Goal: Task Accomplishment & Management: Use online tool/utility

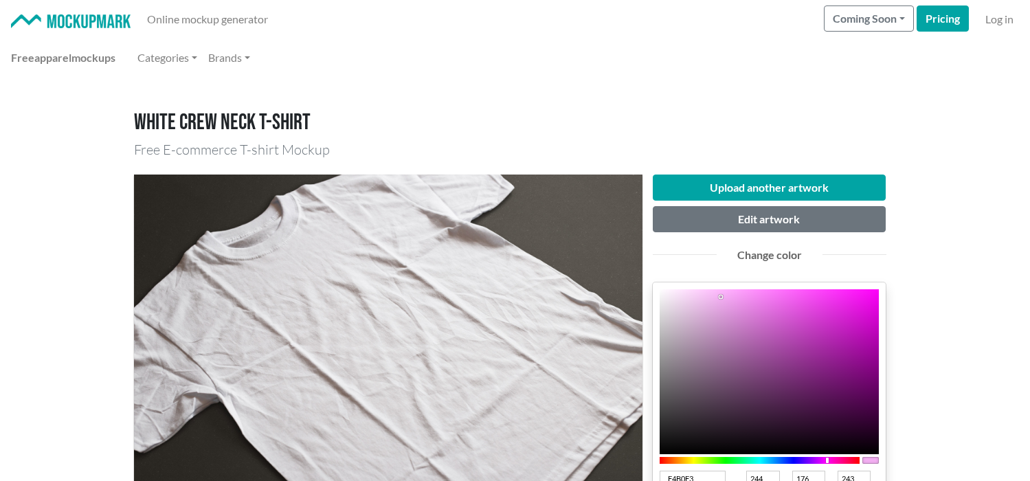
scroll to position [136, 0]
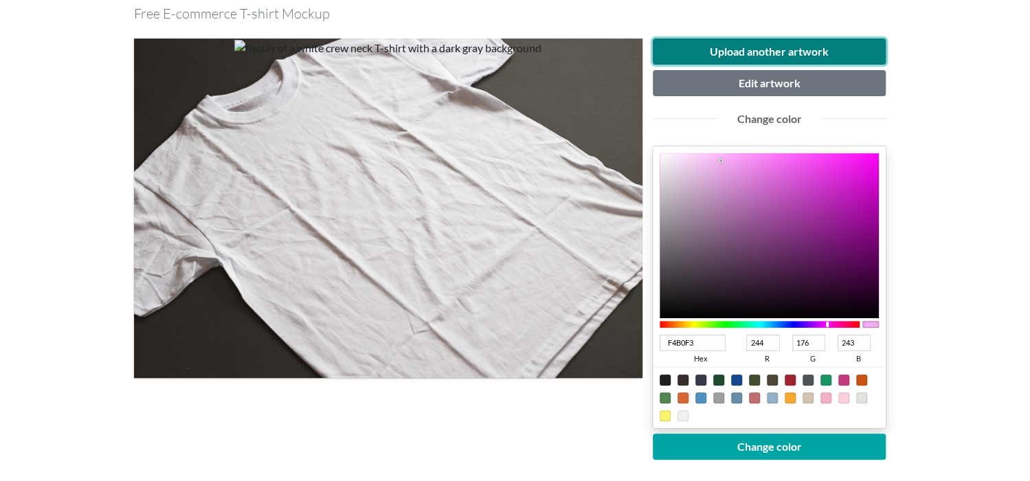
click at [732, 49] on button "Upload another artwork" at bounding box center [770, 51] width 234 height 26
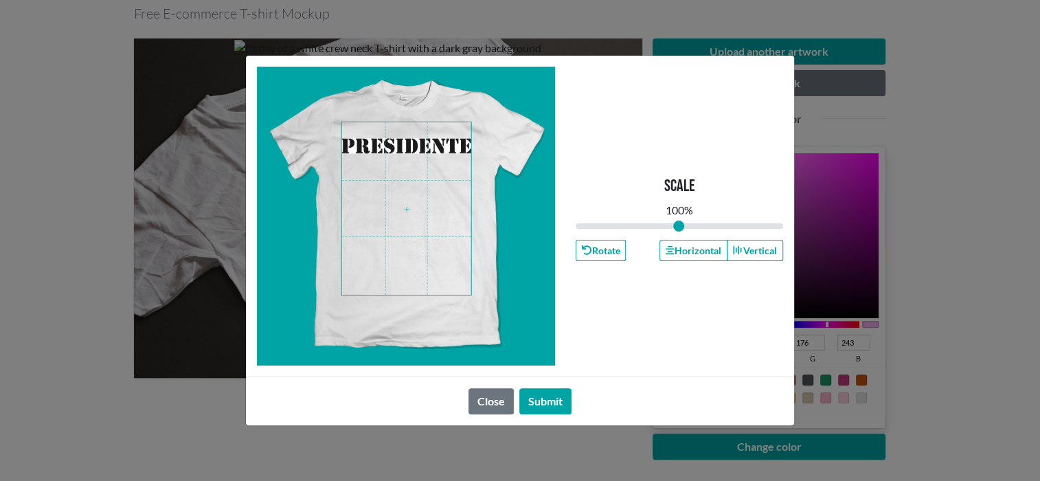
click at [403, 146] on span at bounding box center [406, 208] width 129 height 172
drag, startPoint x: 674, startPoint y: 227, endPoint x: 660, endPoint y: 228, distance: 14.5
type input "0.81"
click at [660, 228] on input "range" at bounding box center [680, 226] width 208 height 15
click at [552, 401] on button "Submit" at bounding box center [546, 401] width 52 height 26
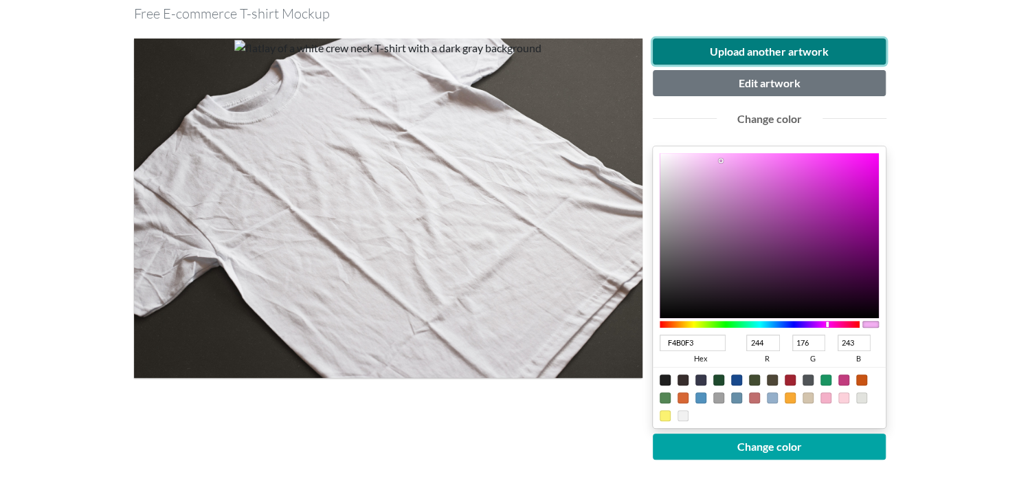
click at [691, 49] on button "Upload another artwork" at bounding box center [770, 51] width 234 height 26
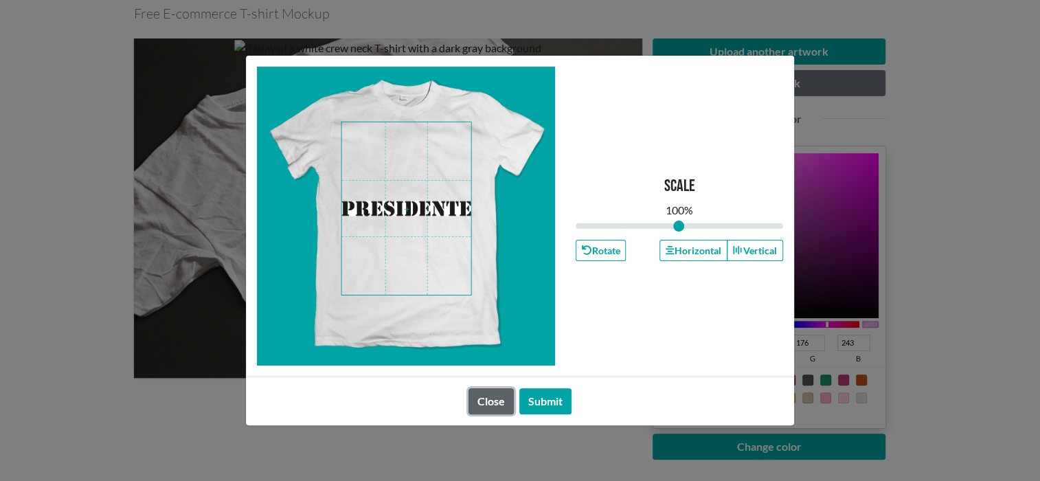
click at [497, 396] on button "Close" at bounding box center [491, 401] width 45 height 26
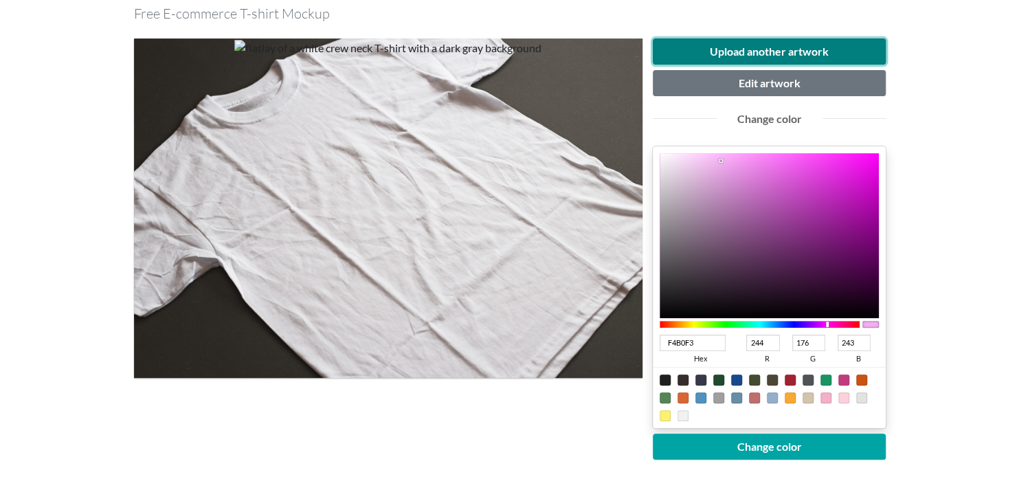
click at [728, 50] on button "Upload another artwork" at bounding box center [770, 51] width 234 height 26
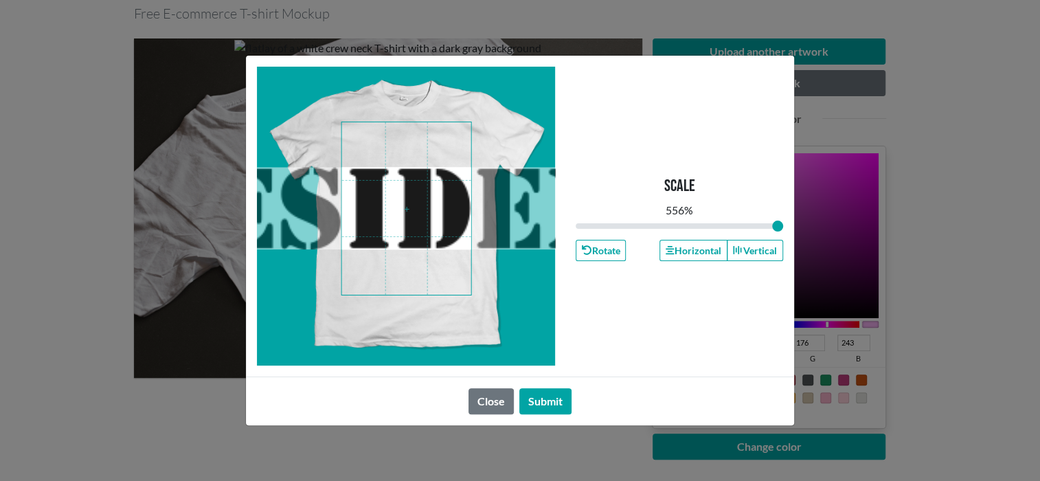
click at [1005, 91] on div "Scale 556 % Rotate Horizontal Vertical Close Submit" at bounding box center [520, 240] width 1040 height 481
type input "2"
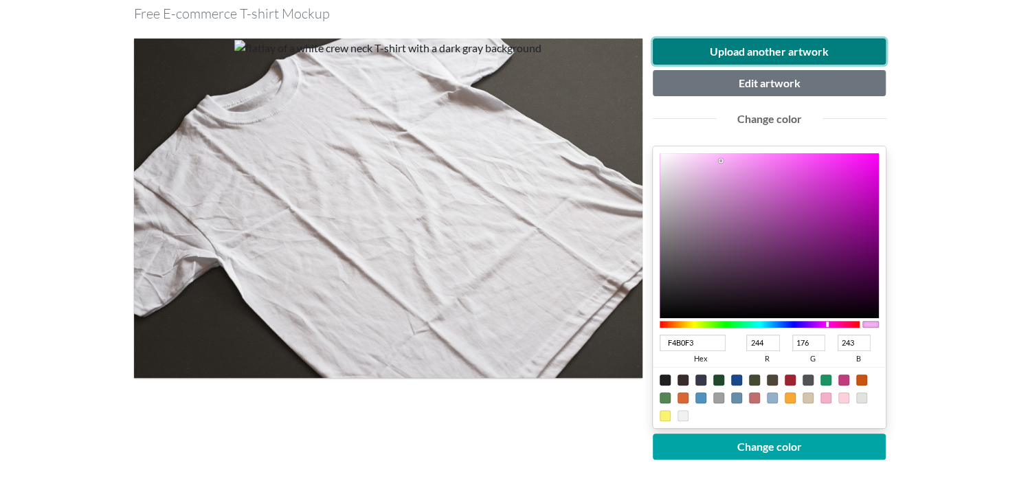
click at [744, 46] on button "Upload another artwork" at bounding box center [770, 51] width 234 height 26
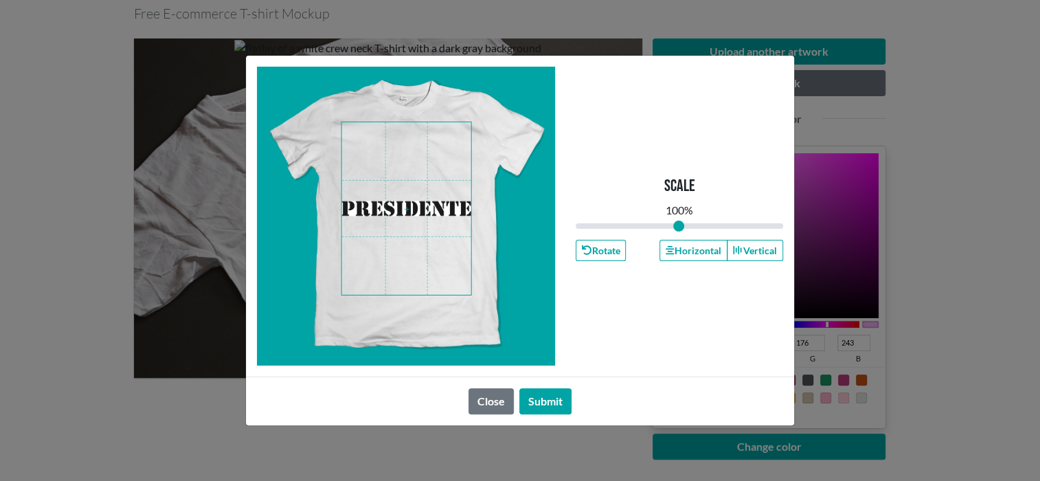
click at [941, 172] on div "Scale 100 % Rotate Horizontal Vertical Close Submit" at bounding box center [520, 240] width 1040 height 481
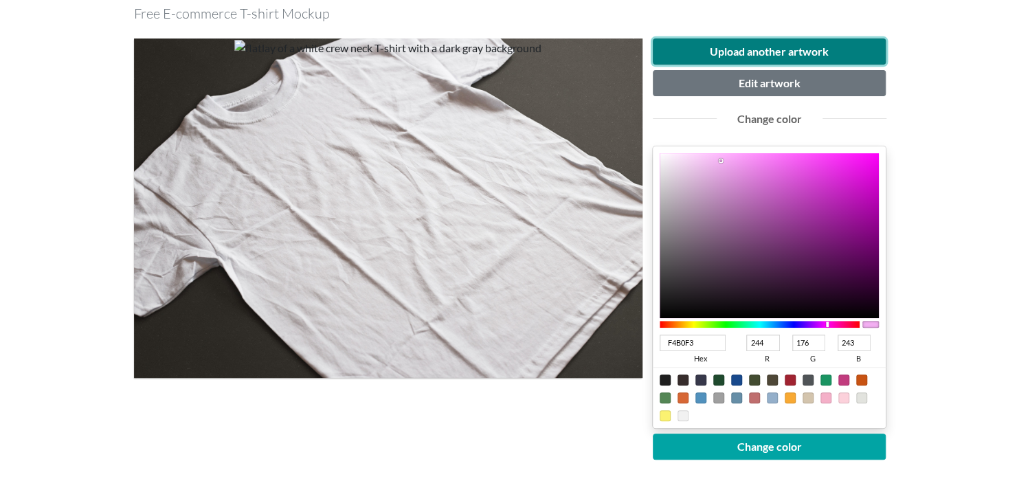
click at [814, 54] on button "Upload another artwork" at bounding box center [770, 51] width 234 height 26
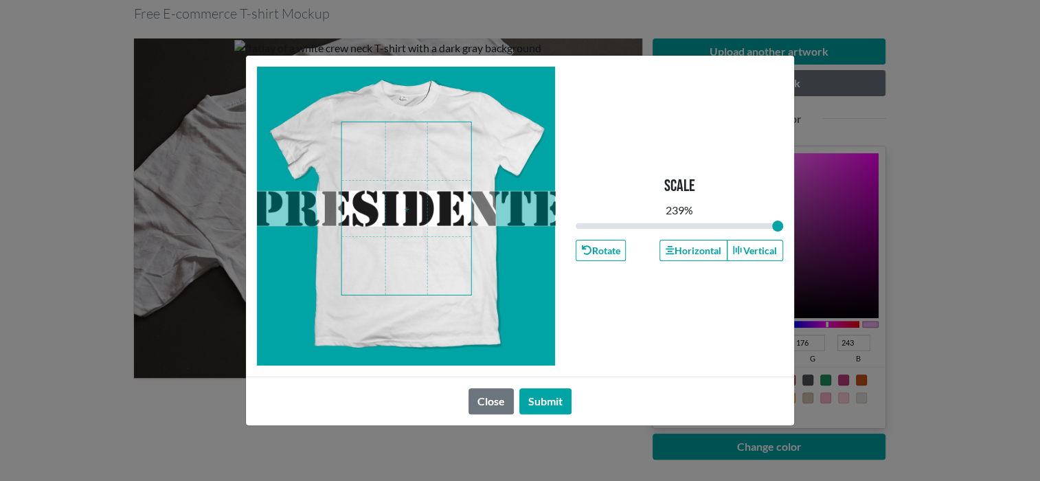
click at [1006, 221] on div "Scale 239 % Rotate Horizontal Vertical Close Submit" at bounding box center [520, 240] width 1040 height 481
type input "2"
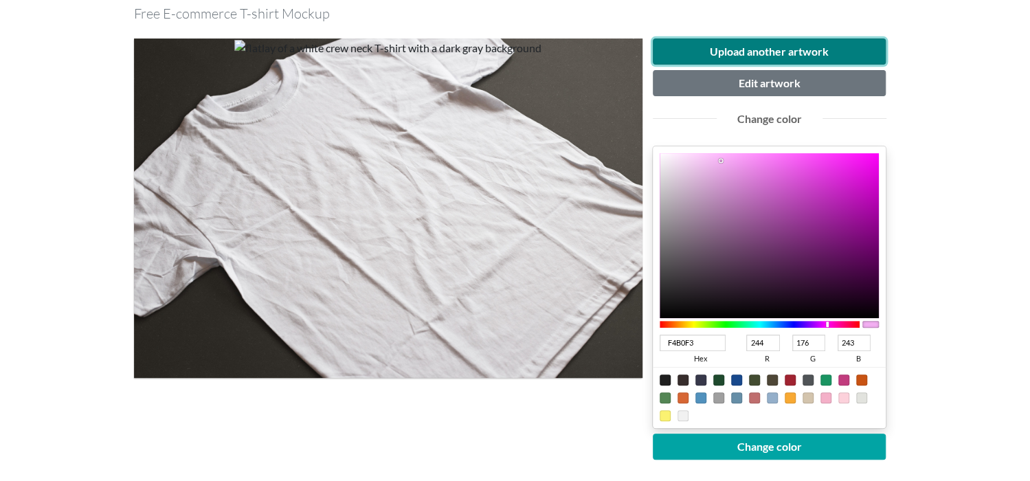
click at [702, 58] on button "Upload another artwork" at bounding box center [770, 51] width 234 height 26
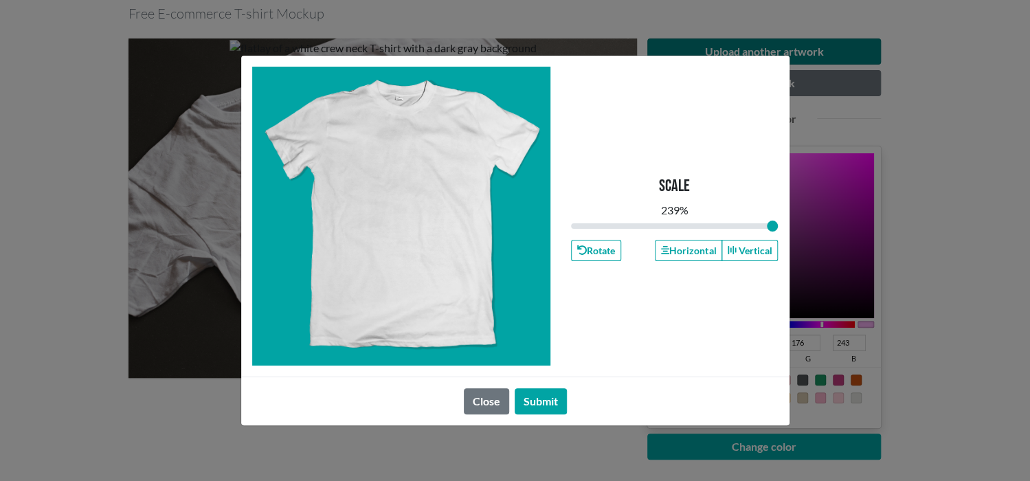
type input "1"
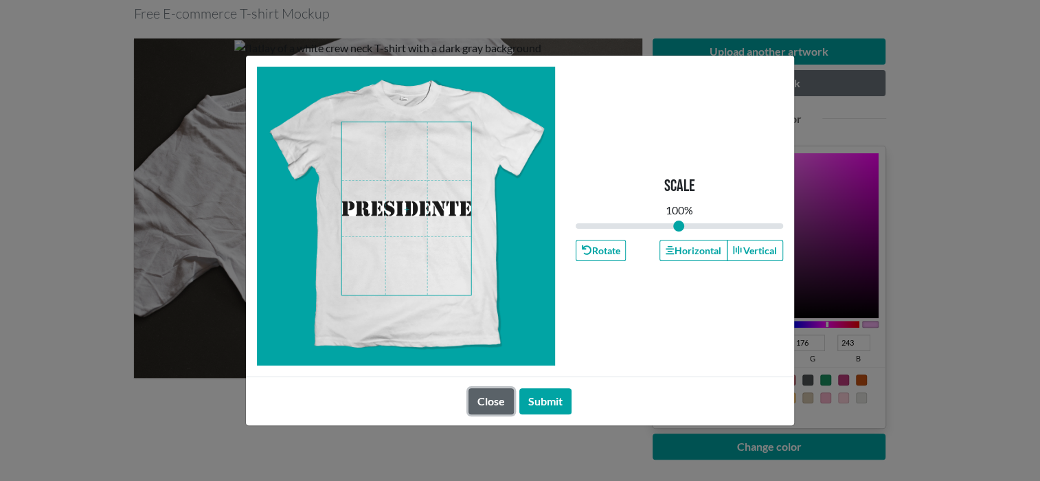
click at [495, 408] on button "Close" at bounding box center [491, 401] width 45 height 26
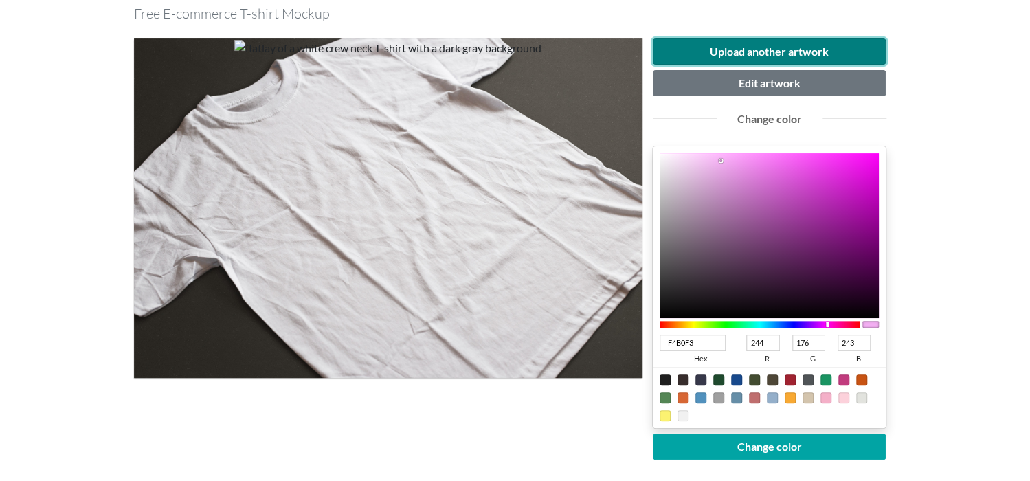
click at [706, 49] on button "Upload another artwork" at bounding box center [770, 51] width 234 height 26
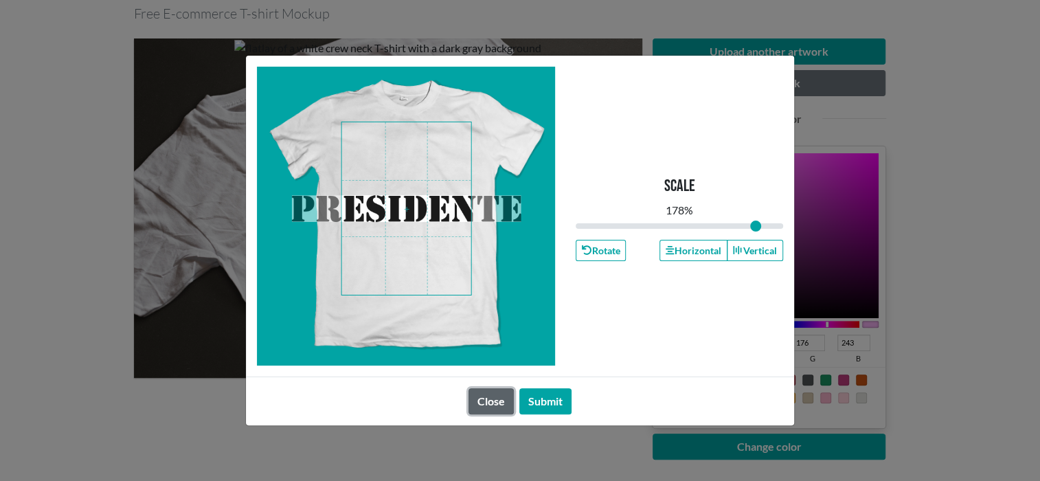
click at [490, 399] on button "Close" at bounding box center [491, 401] width 45 height 26
type input "1.78"
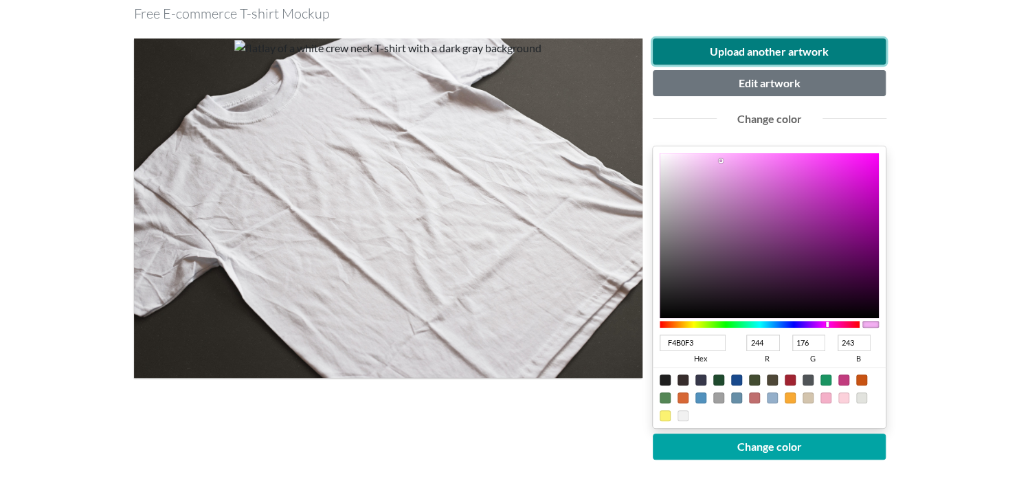
click at [743, 42] on button "Upload another artwork" at bounding box center [770, 51] width 234 height 26
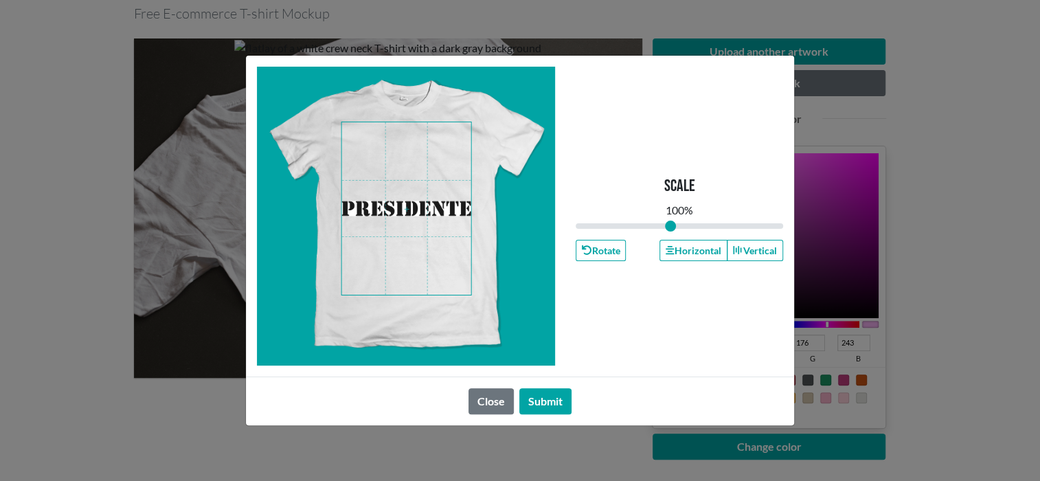
type input "0.83"
click at [410, 169] on span at bounding box center [406, 208] width 129 height 172
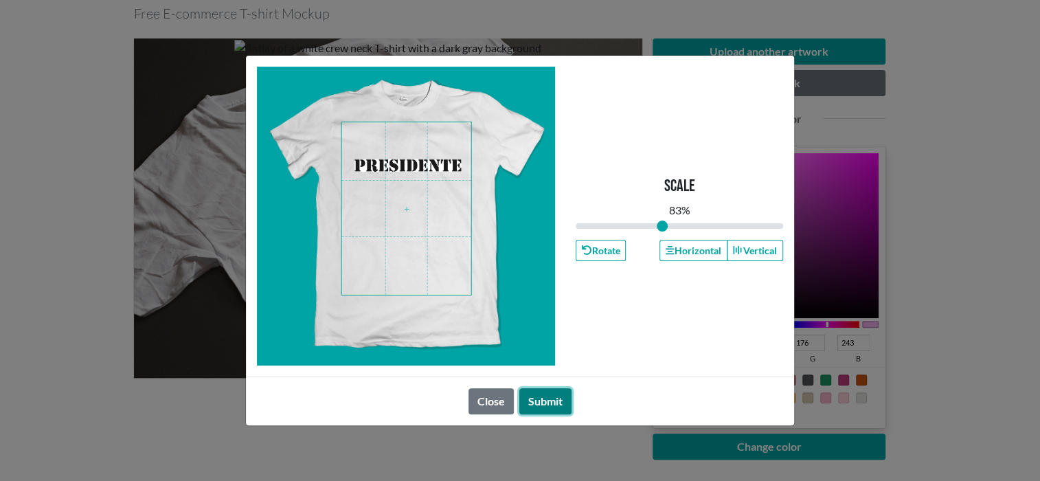
click at [548, 401] on button "Submit" at bounding box center [546, 401] width 52 height 26
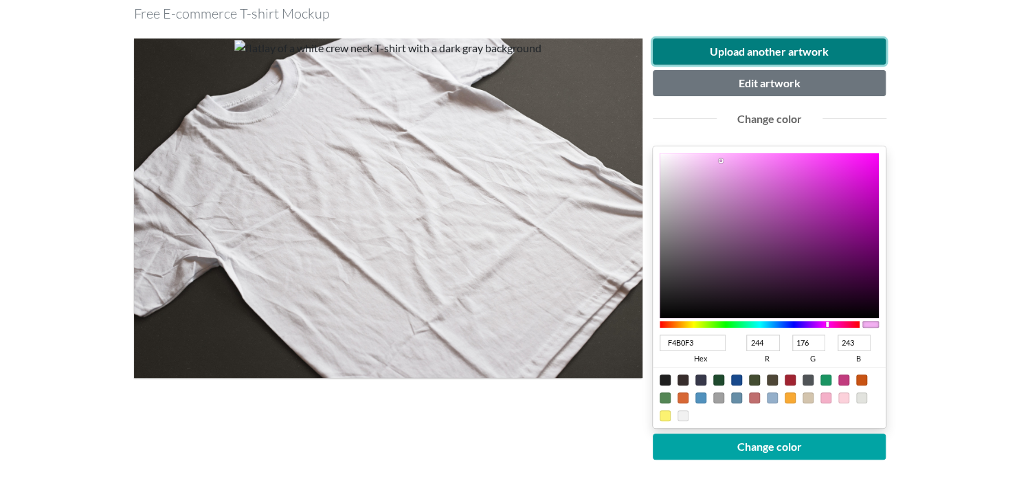
click at [708, 52] on button "Upload another artwork" at bounding box center [770, 51] width 234 height 26
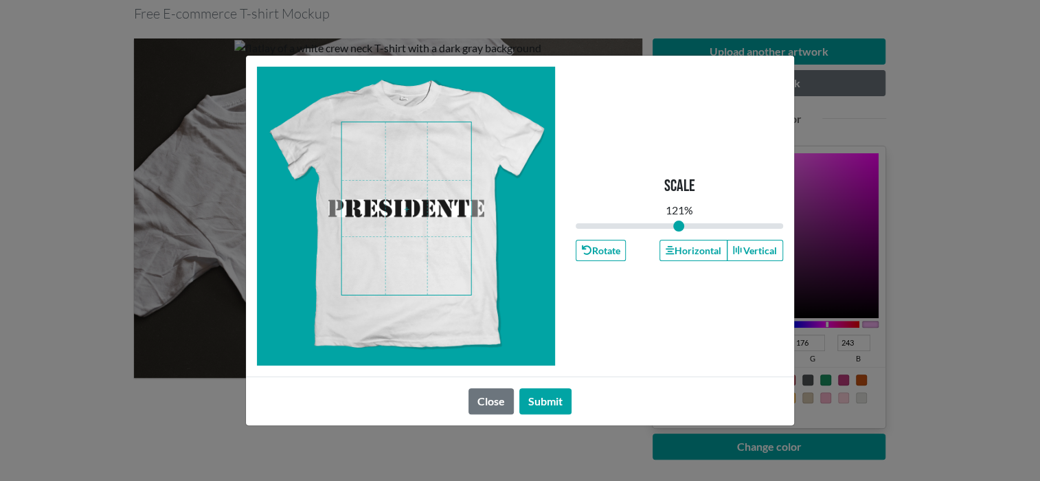
type input "0.91"
click at [436, 210] on span at bounding box center [406, 208] width 129 height 172
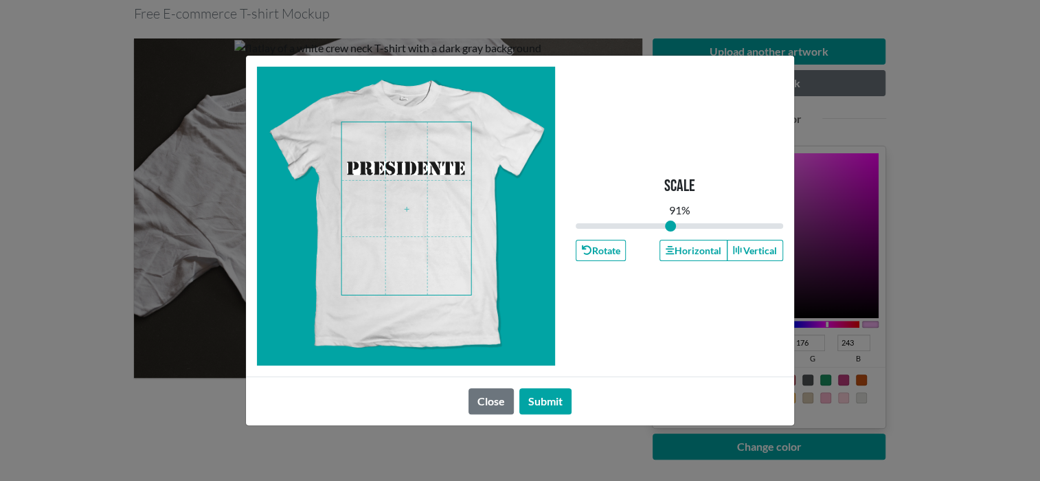
click at [414, 169] on span at bounding box center [406, 208] width 129 height 172
click at [553, 399] on button "Submit" at bounding box center [546, 401] width 52 height 26
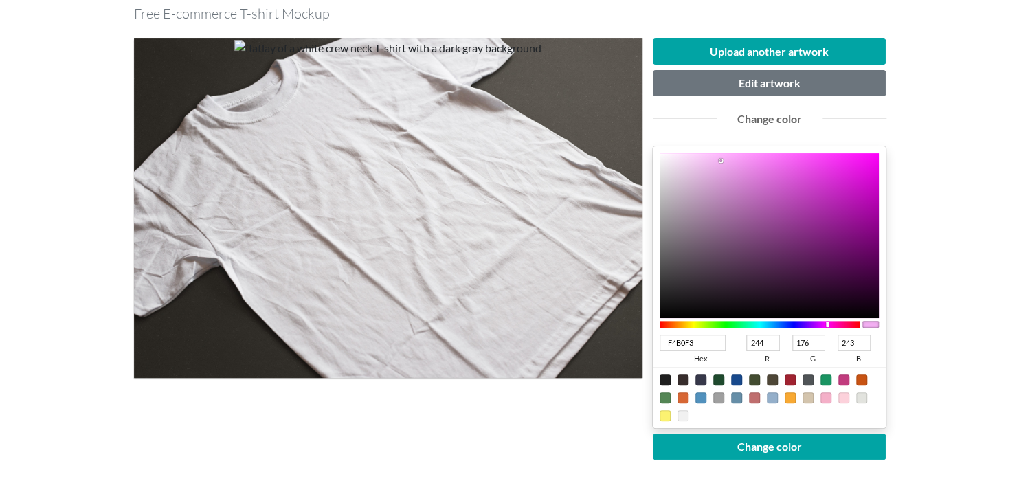
type input "242024"
type input "36"
type input "32"
type input "36"
click at [685, 293] on div at bounding box center [770, 235] width 220 height 165
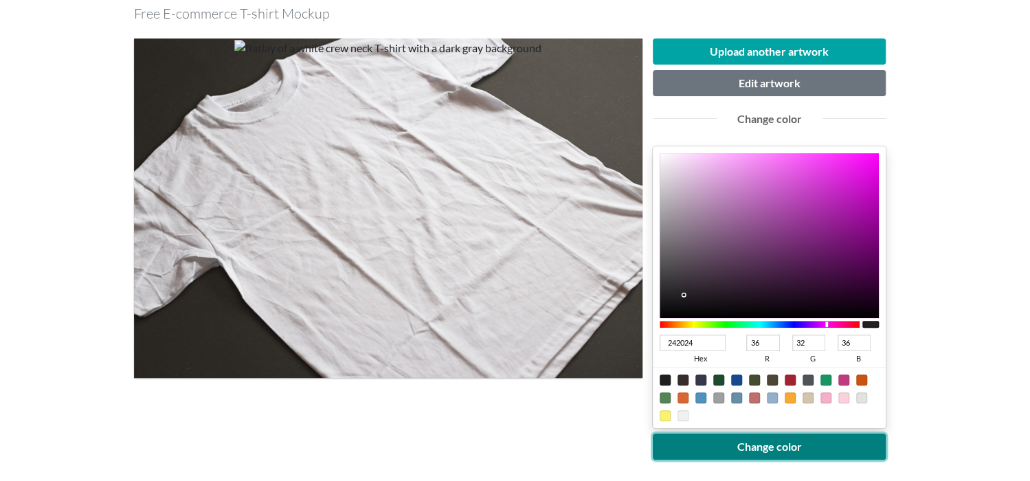
click at [757, 440] on button "Change color" at bounding box center [770, 447] width 234 height 26
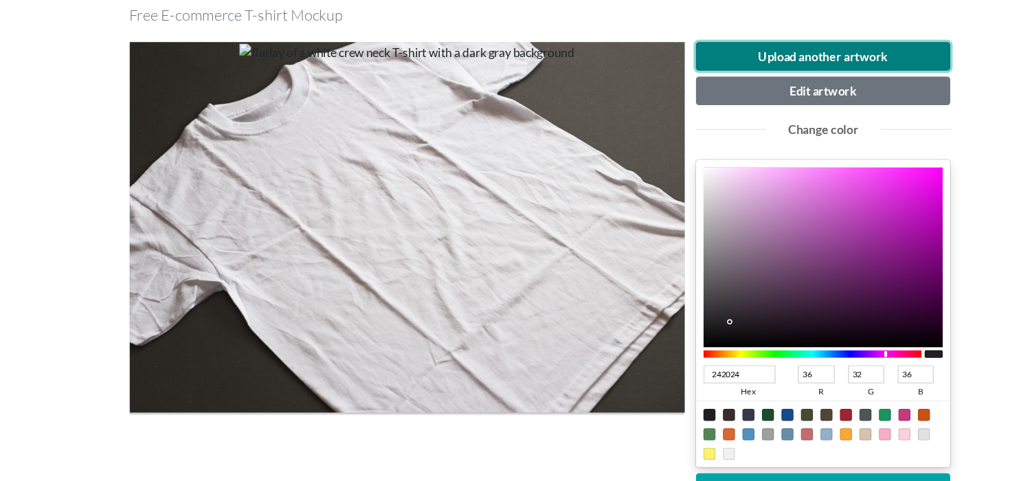
click at [705, 48] on button "Upload another artwork" at bounding box center [770, 51] width 234 height 26
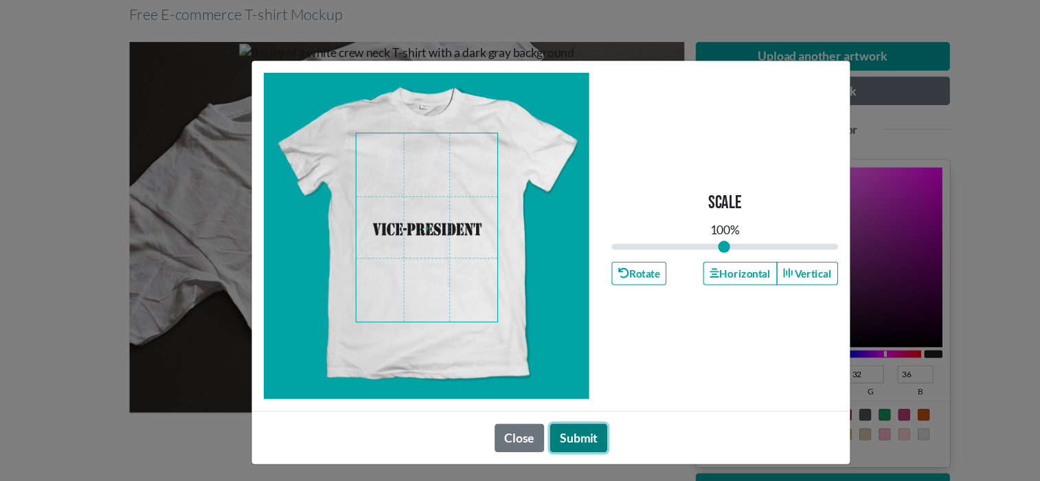
click at [557, 403] on button "Submit" at bounding box center [546, 401] width 52 height 26
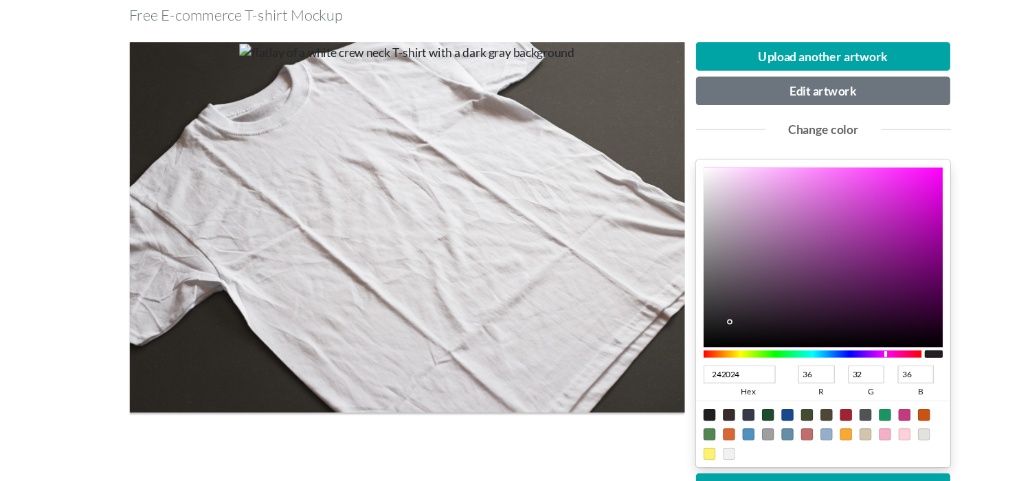
type input "212420"
type input "33"
type input "36"
type input "32"
click at [720, 321] on div at bounding box center [760, 324] width 201 height 7
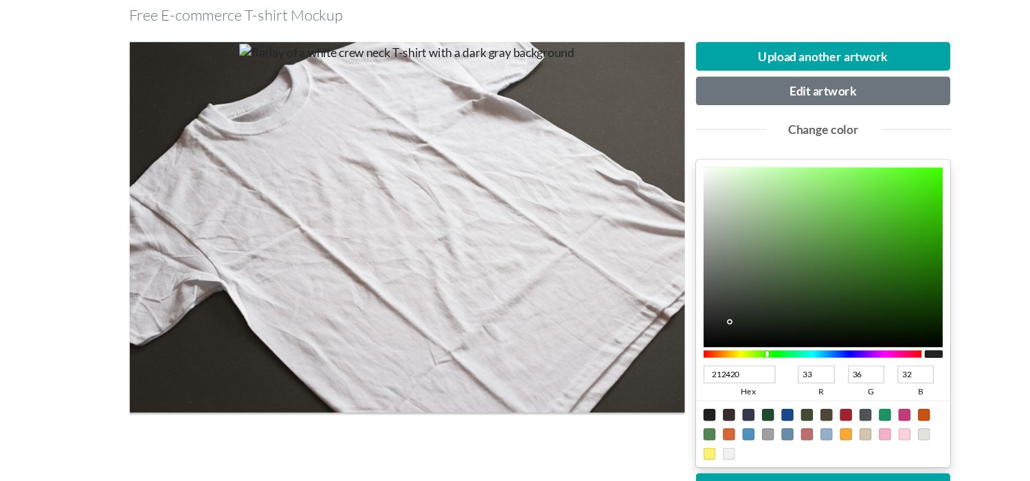
type input "45C919"
type input "69"
type input "201"
type input "25"
click at [851, 187] on div at bounding box center [770, 235] width 220 height 165
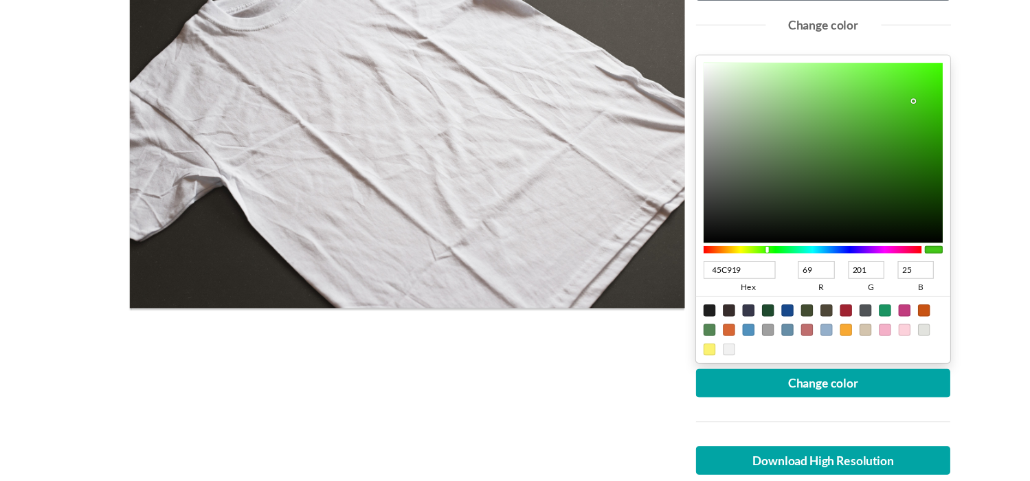
scroll to position [199, 0]
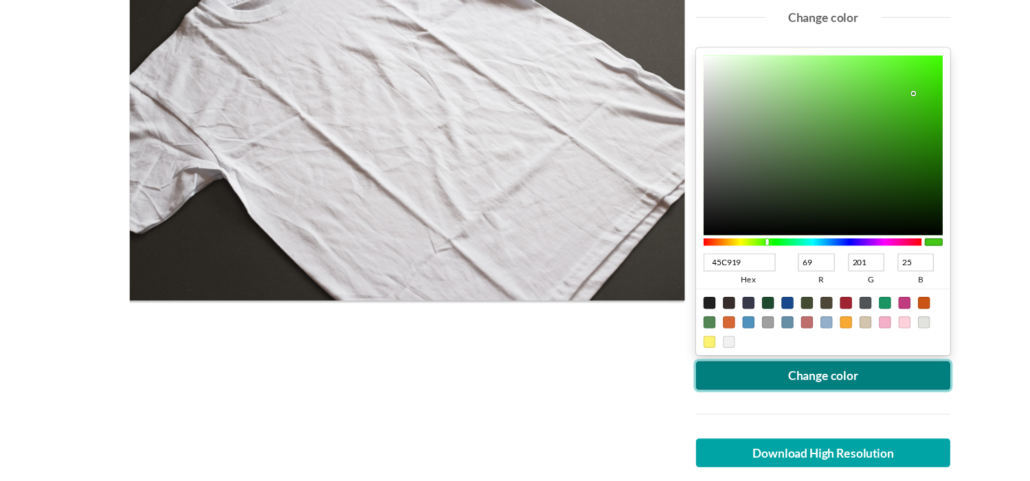
click at [813, 382] on button "Change color" at bounding box center [770, 384] width 234 height 26
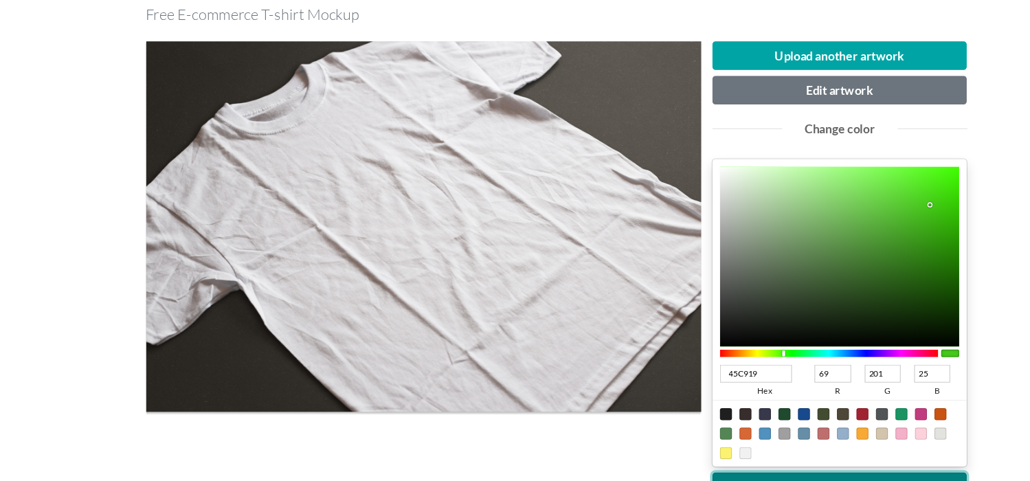
scroll to position [136, 0]
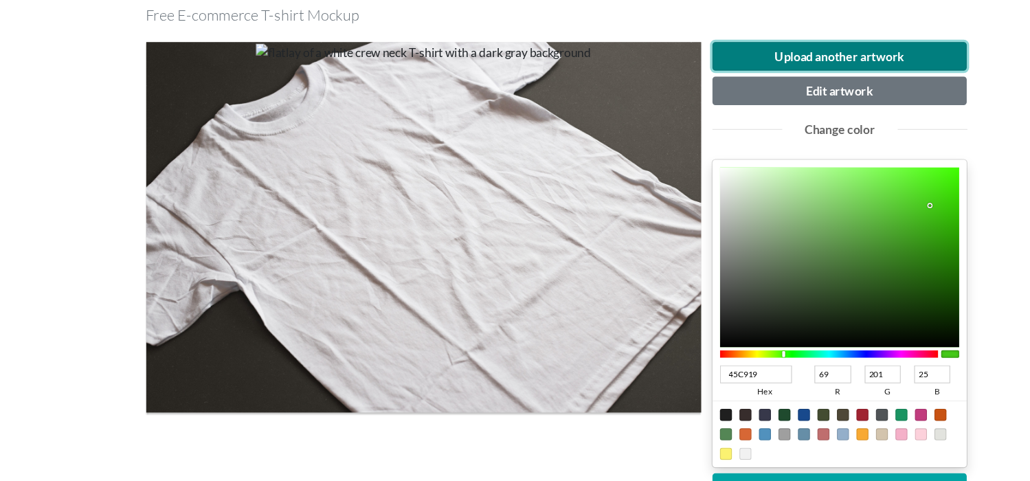
click at [753, 47] on button "Upload another artwork" at bounding box center [770, 51] width 234 height 26
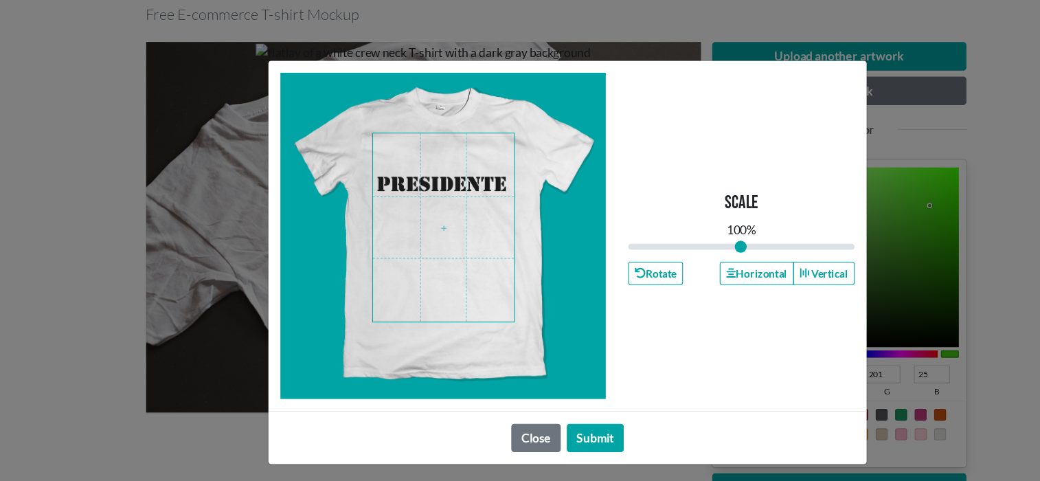
click at [413, 174] on span at bounding box center [406, 208] width 129 height 172
click at [547, 399] on button "Submit" at bounding box center [546, 401] width 52 height 26
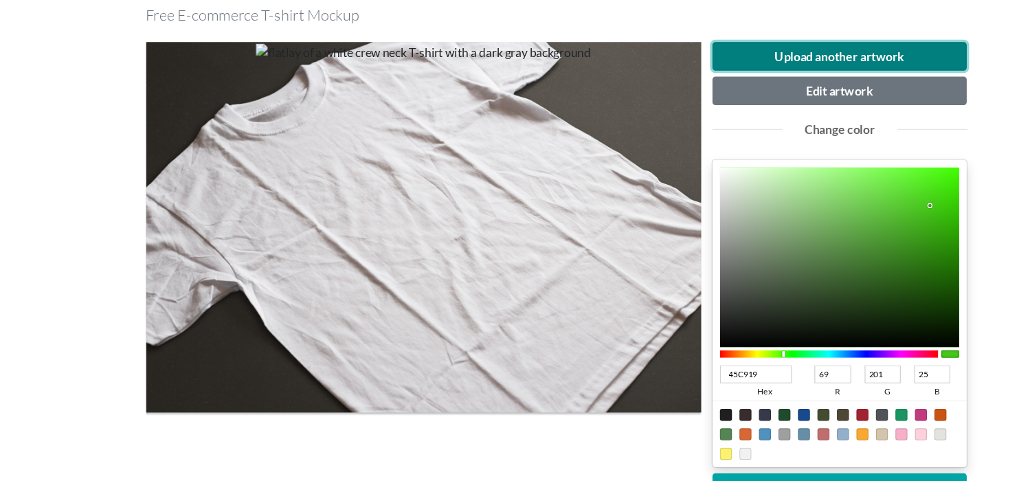
click at [726, 54] on button "Upload another artwork" at bounding box center [770, 51] width 234 height 26
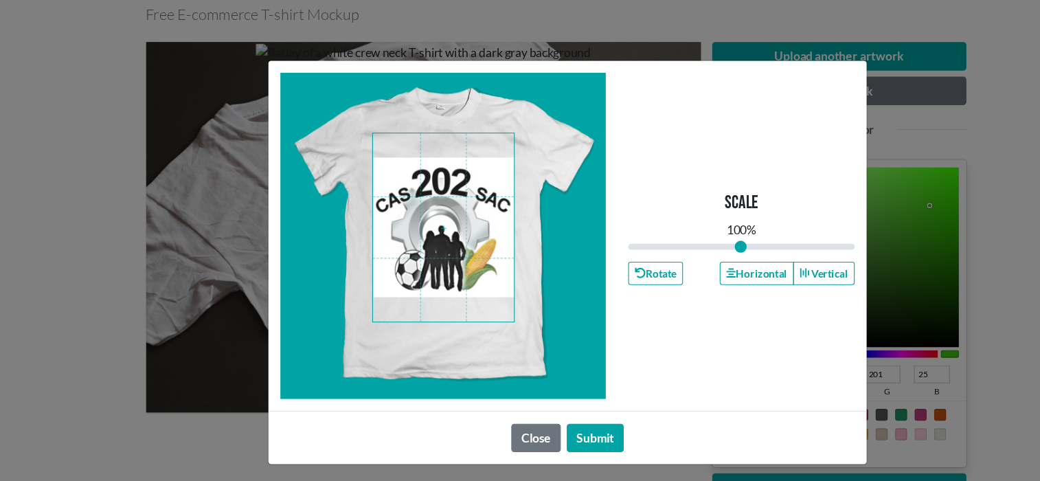
click at [918, 107] on div "Scale 100 % Rotate Horizontal Vertical Close Submit" at bounding box center [520, 240] width 1040 height 481
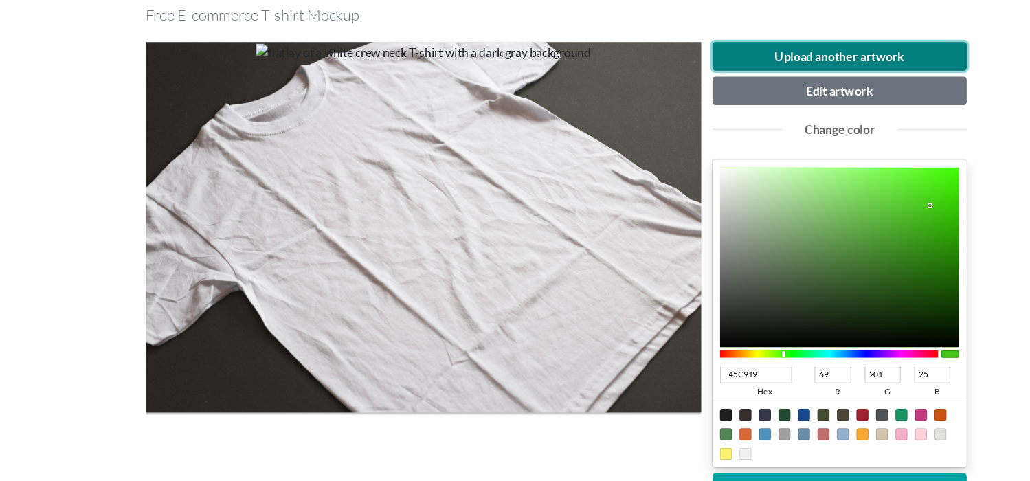
click at [740, 52] on button "Upload another artwork" at bounding box center [770, 51] width 234 height 26
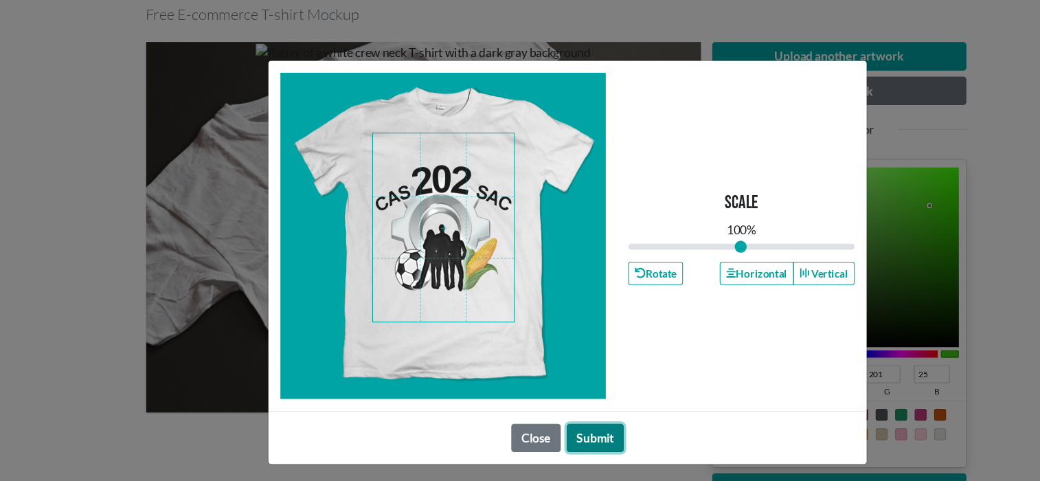
click at [549, 394] on button "Submit" at bounding box center [546, 401] width 52 height 26
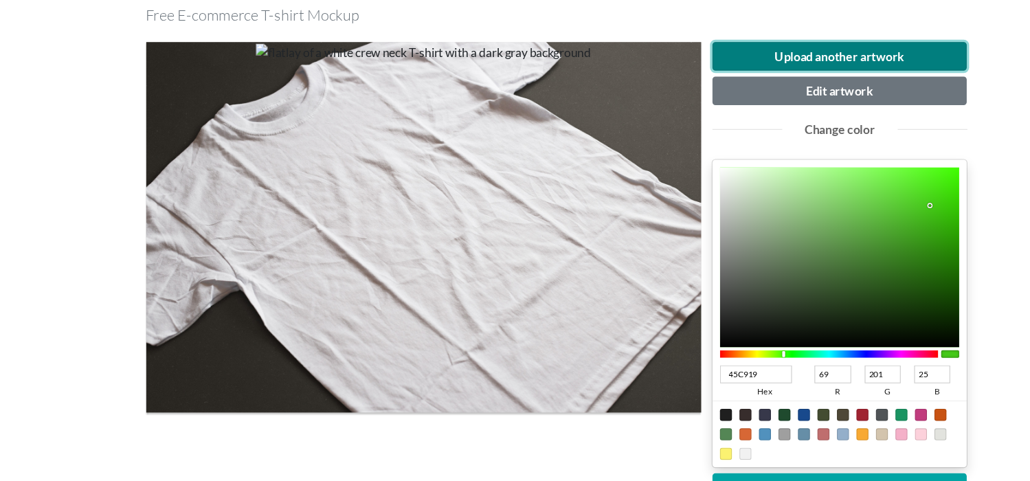
click at [700, 46] on button "Upload another artwork" at bounding box center [770, 51] width 234 height 26
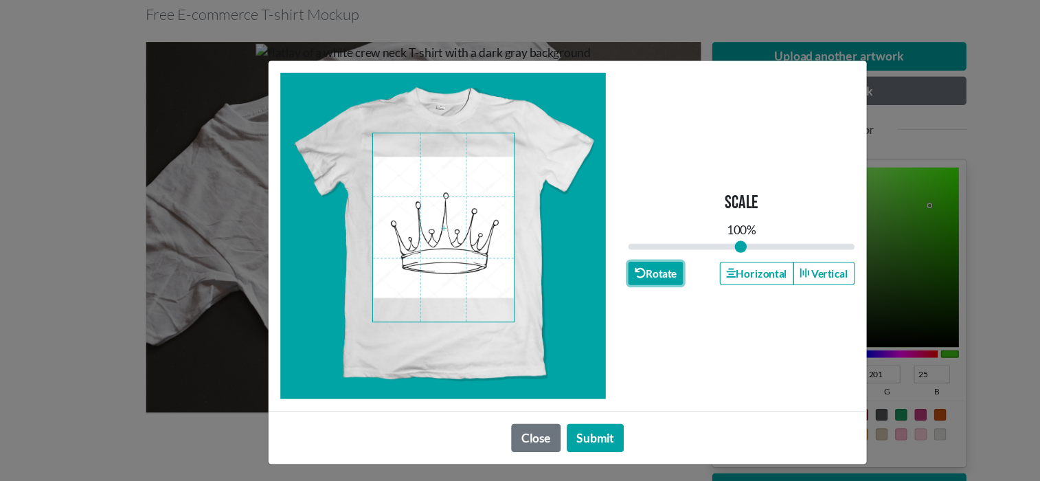
click at [584, 247] on icon "button" at bounding box center [587, 250] width 10 height 10
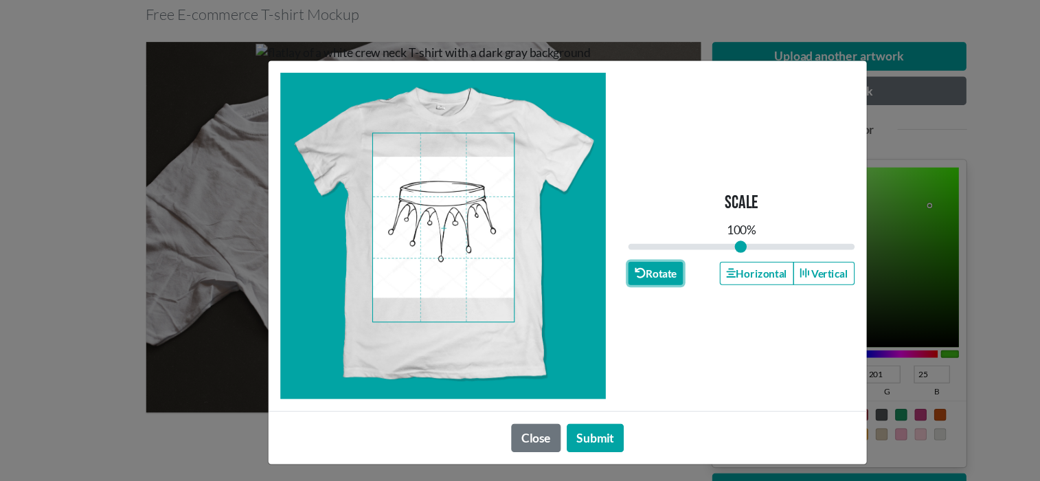
click at [584, 247] on icon "button" at bounding box center [587, 250] width 10 height 10
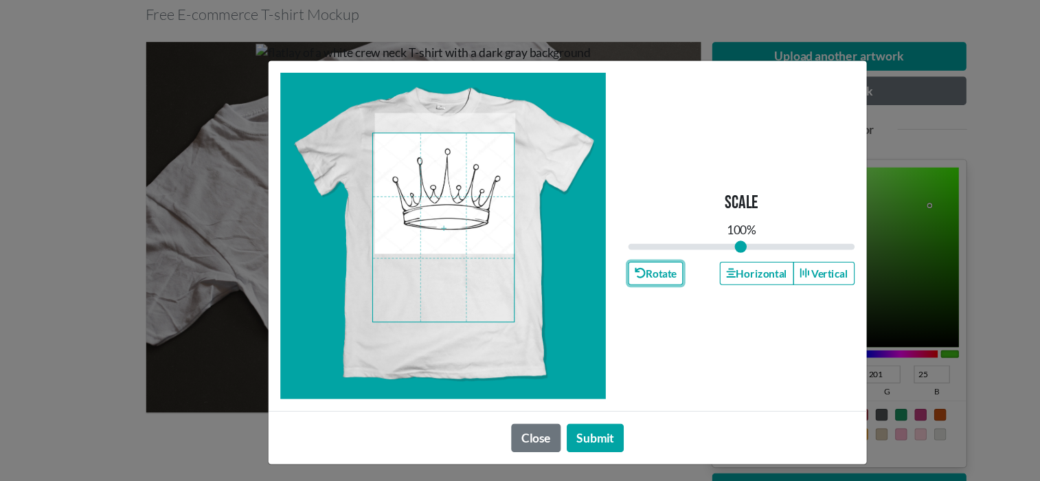
click at [413, 183] on span at bounding box center [406, 208] width 129 height 172
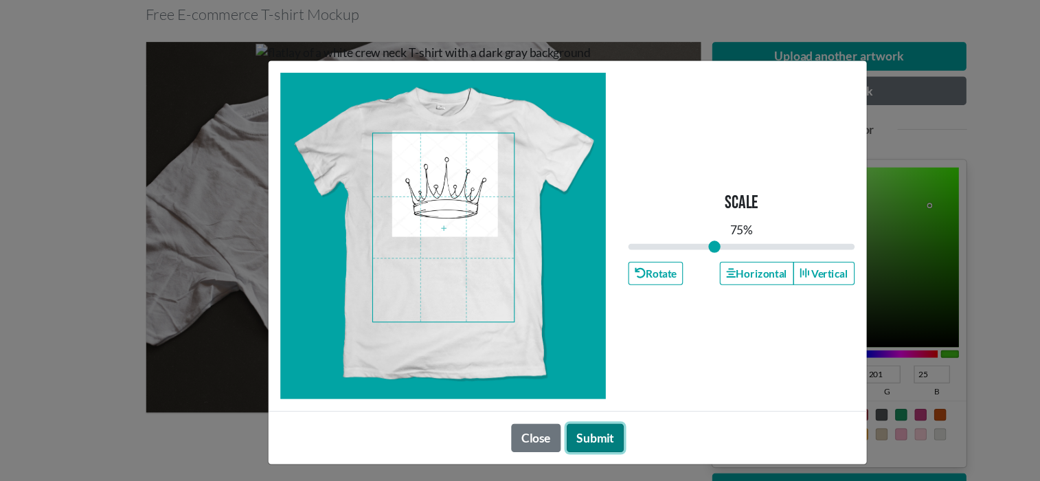
click at [555, 394] on button "Submit" at bounding box center [546, 401] width 52 height 26
type input "0.75"
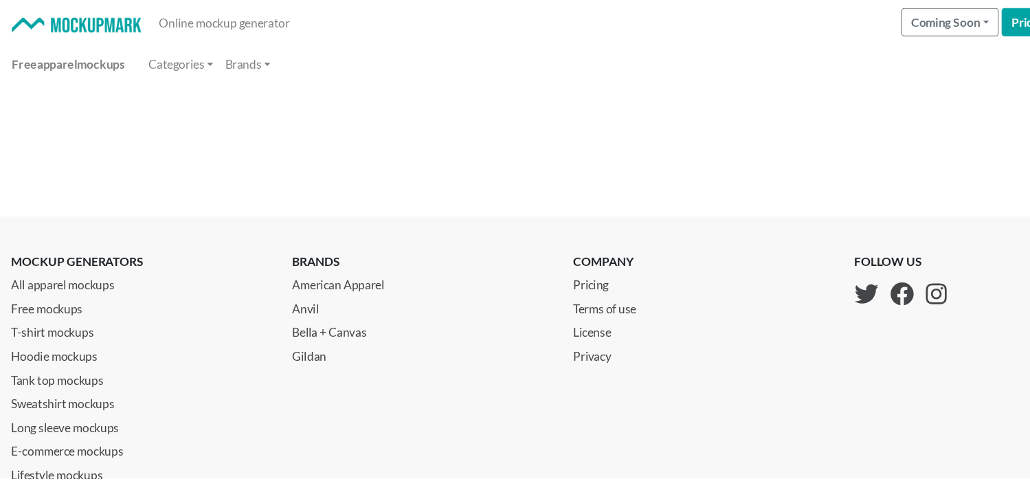
scroll to position [137, 0]
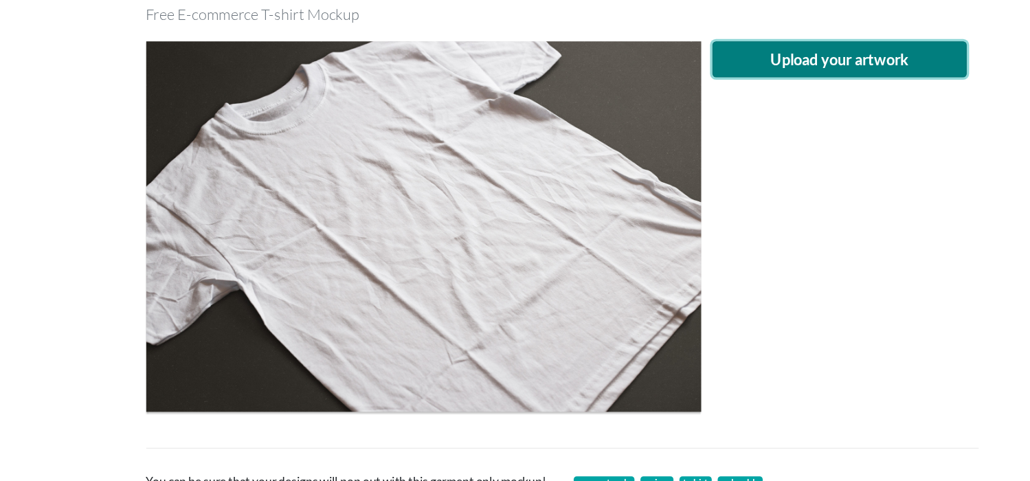
click at [782, 60] on button "Upload your artwork" at bounding box center [770, 54] width 234 height 33
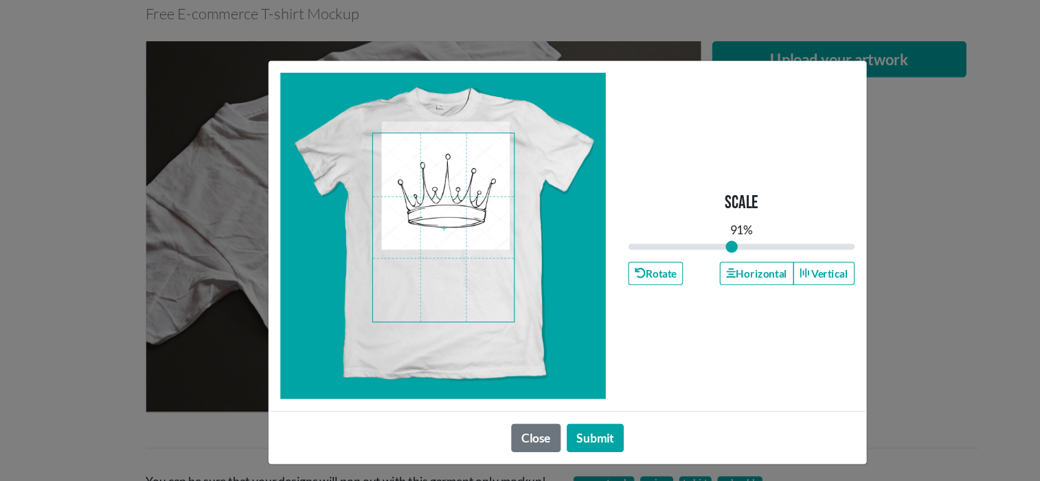
click at [401, 169] on span at bounding box center [406, 208] width 129 height 172
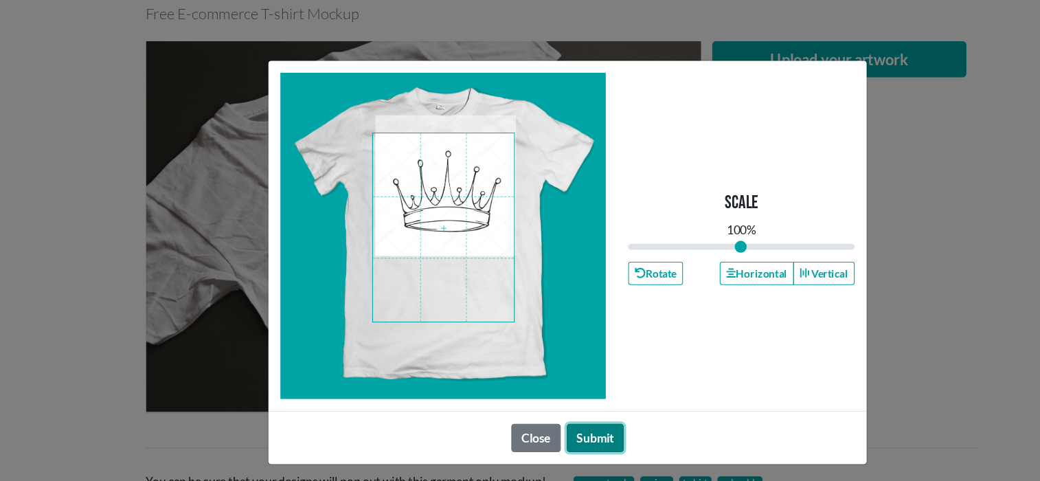
click at [548, 399] on button "Submit" at bounding box center [546, 401] width 52 height 26
type input "1"
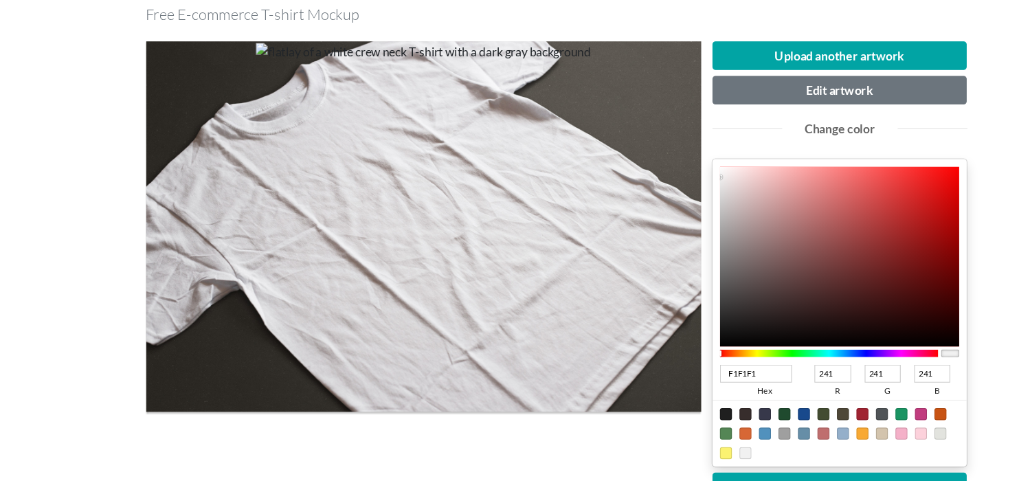
type input "1E0404"
type input "30"
type input "4"
click at [849, 298] on div at bounding box center [770, 235] width 220 height 165
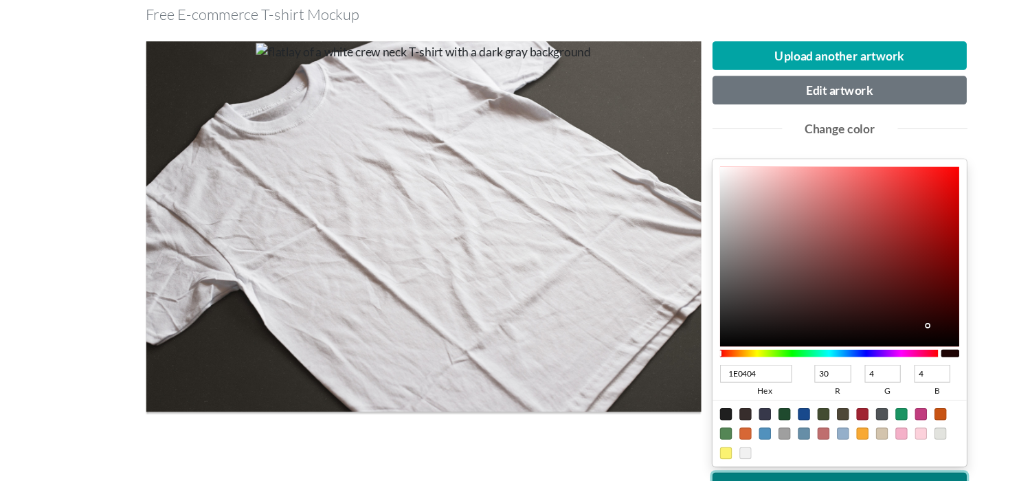
click at [795, 433] on button "Change color" at bounding box center [770, 446] width 234 height 26
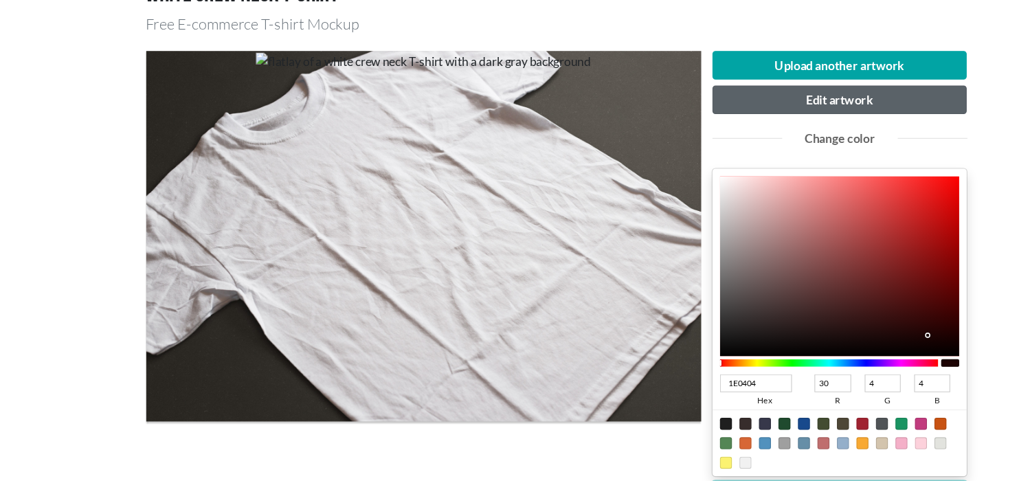
scroll to position [125, 0]
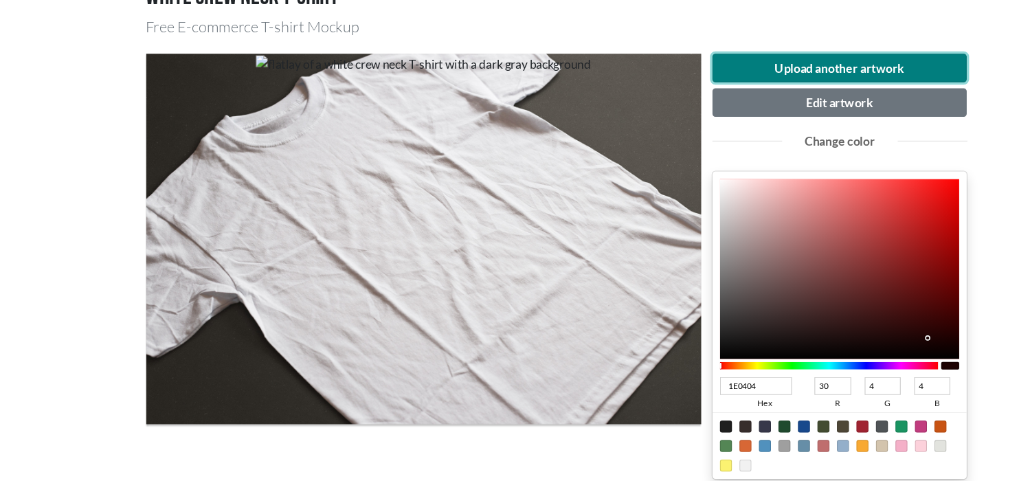
click at [708, 56] on button "Upload another artwork" at bounding box center [770, 62] width 234 height 26
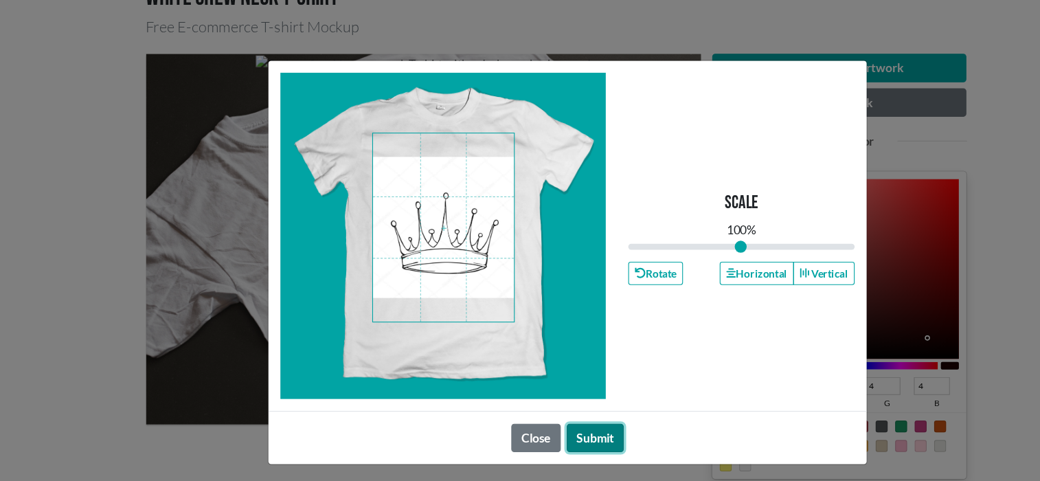
click at [550, 404] on button "Submit" at bounding box center [546, 401] width 52 height 26
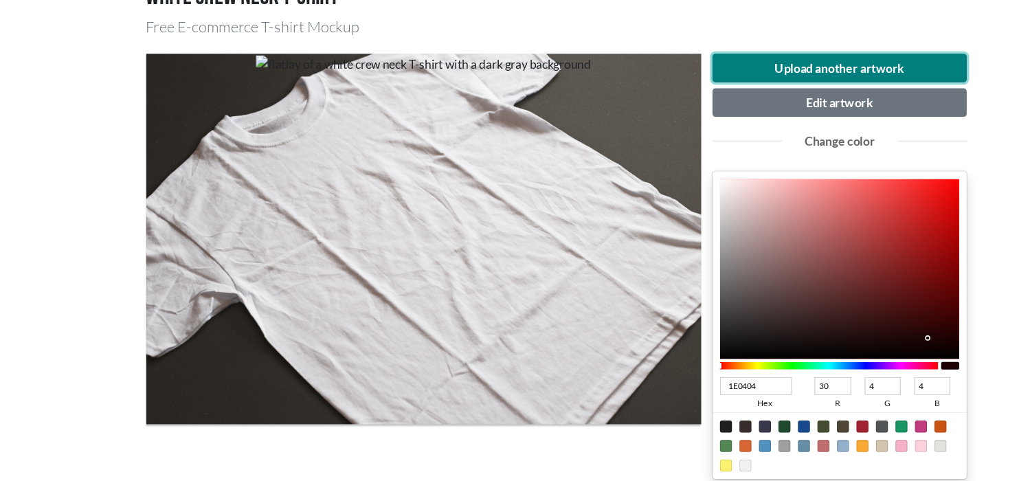
click at [722, 61] on button "Upload another artwork" at bounding box center [770, 62] width 234 height 26
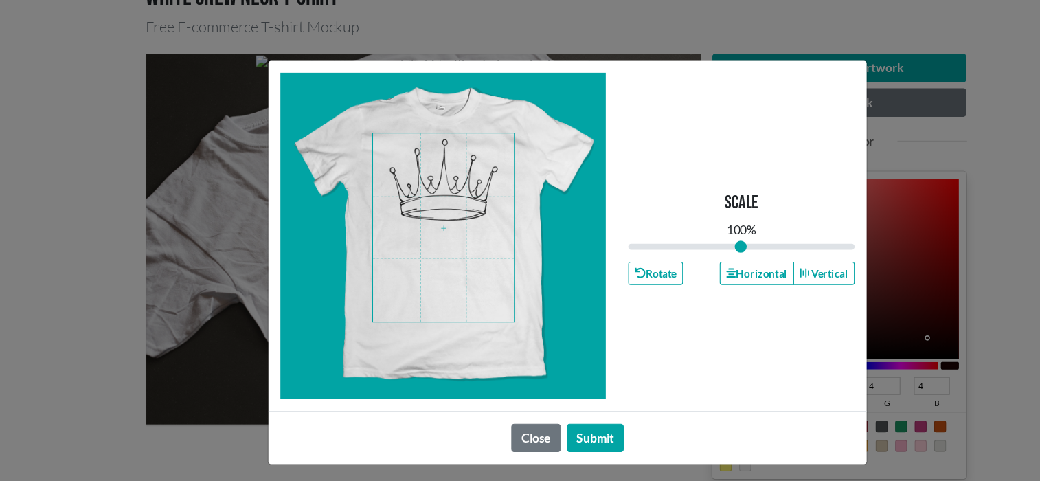
click at [418, 188] on span at bounding box center [406, 208] width 129 height 172
click at [544, 401] on button "Submit" at bounding box center [546, 401] width 52 height 26
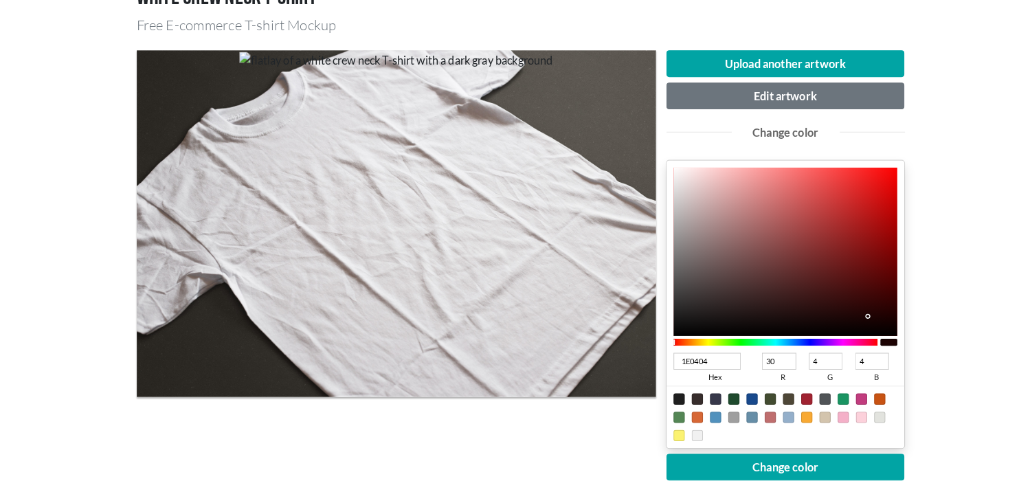
scroll to position [120, 0]
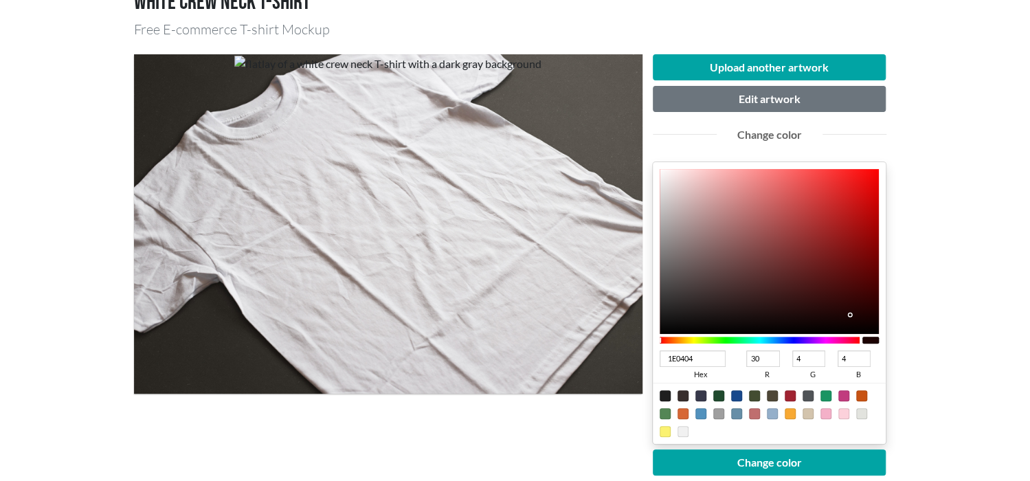
type input "111111"
type input "17"
click at [667, 322] on div at bounding box center [770, 251] width 220 height 165
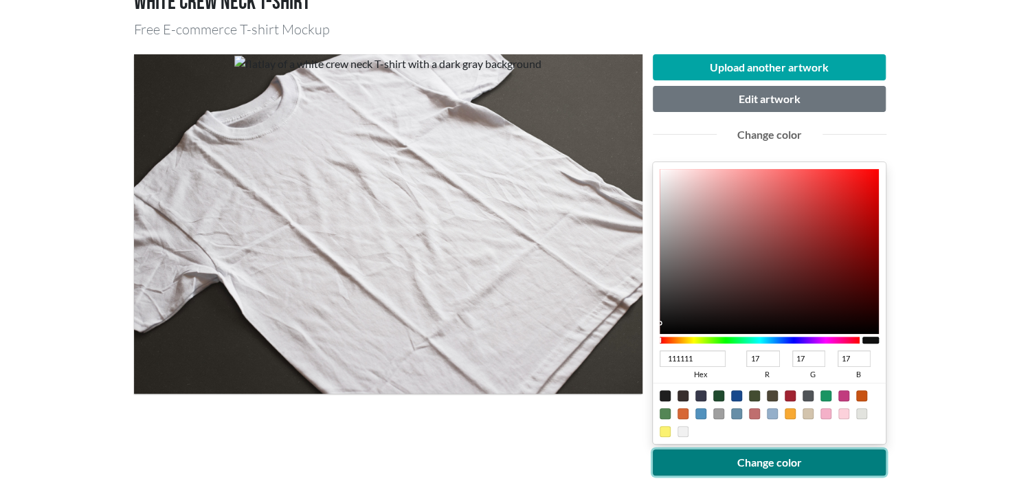
click at [788, 458] on button "Change color" at bounding box center [770, 462] width 234 height 26
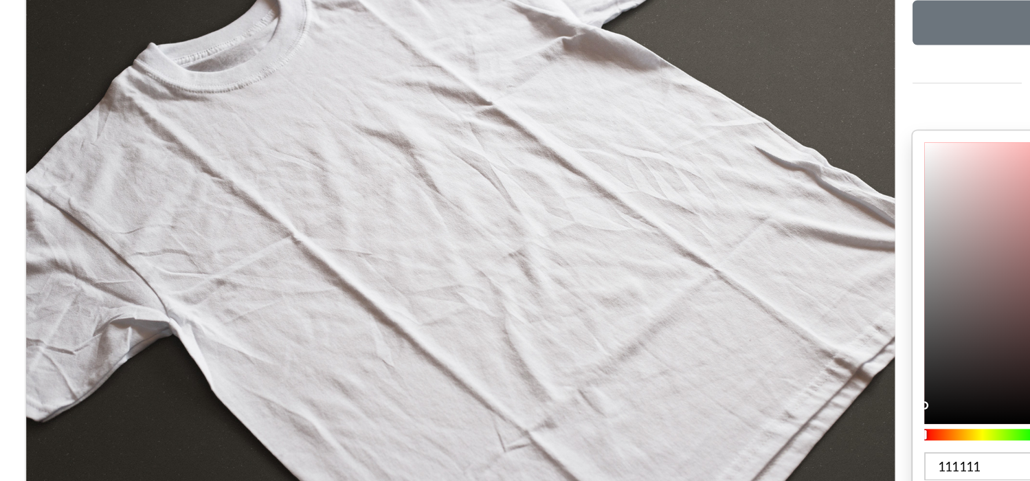
scroll to position [119, 0]
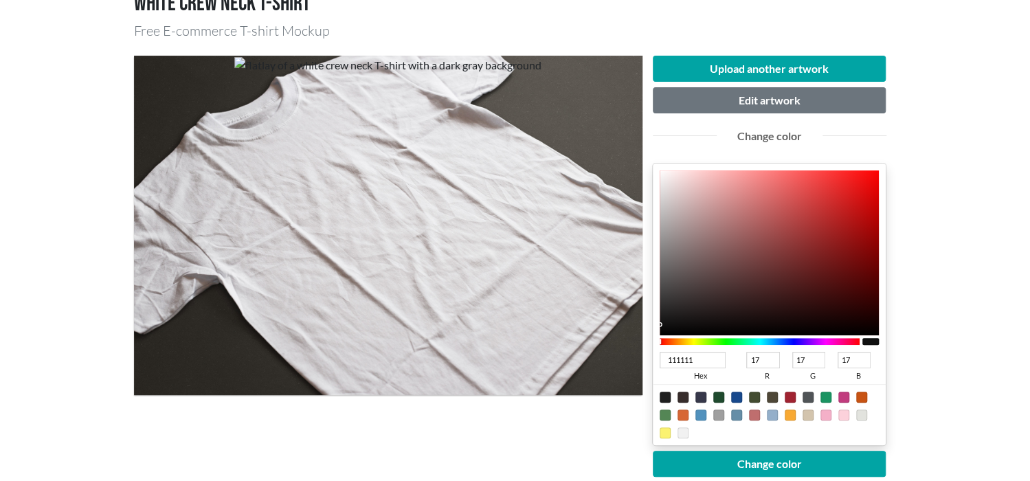
click at [681, 432] on div at bounding box center [683, 432] width 11 height 11
type input "F1F1F1"
type input "241"
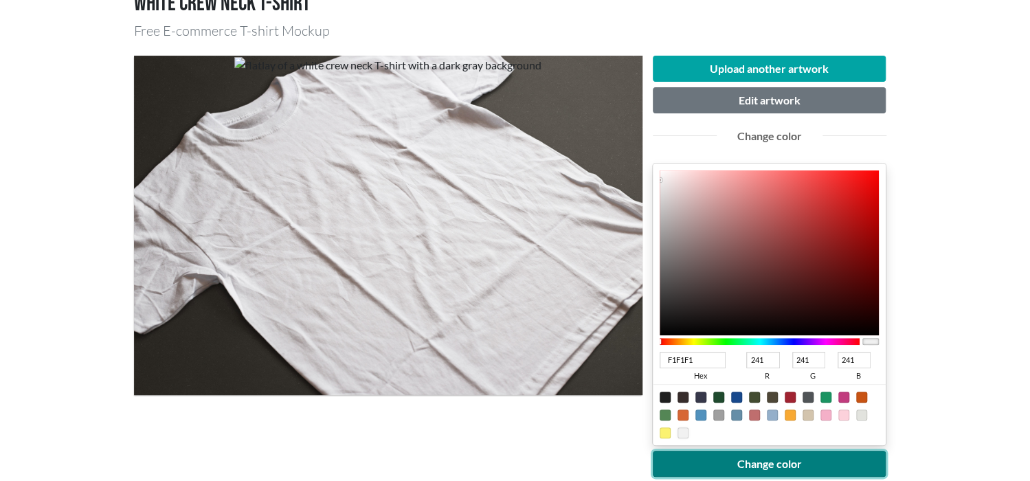
click at [698, 460] on button "Change color" at bounding box center [770, 464] width 234 height 26
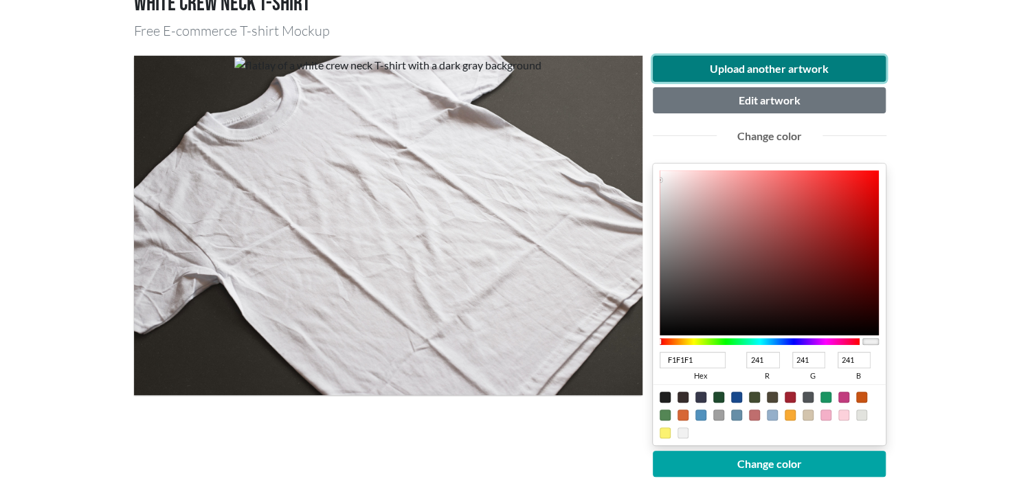
click at [744, 69] on button "Upload another artwork" at bounding box center [770, 69] width 234 height 26
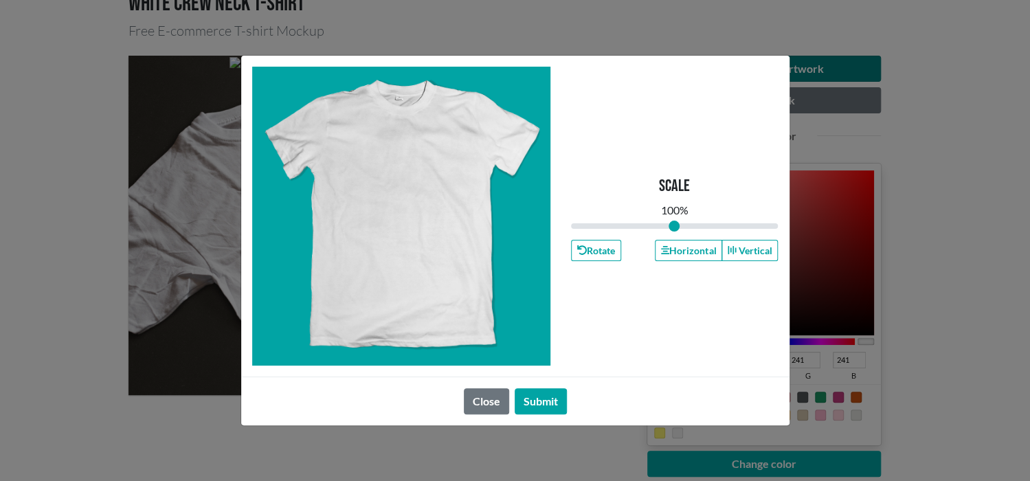
type input "1"
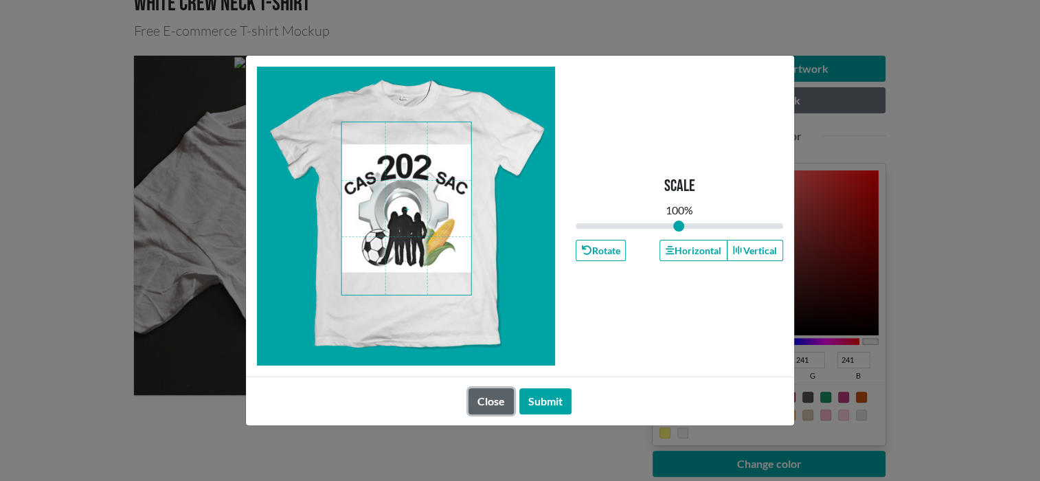
click at [491, 393] on button "Close" at bounding box center [491, 401] width 45 height 26
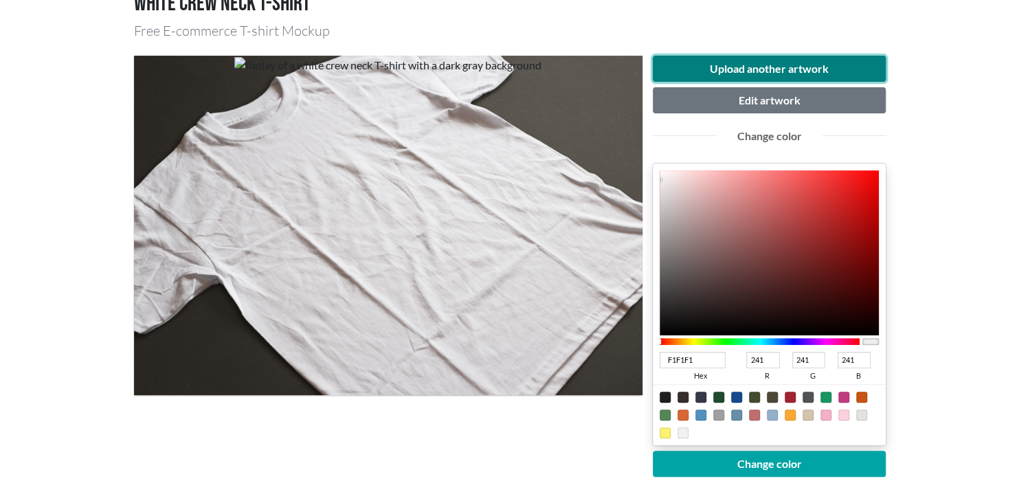
click at [792, 67] on button "Upload another artwork" at bounding box center [770, 69] width 234 height 26
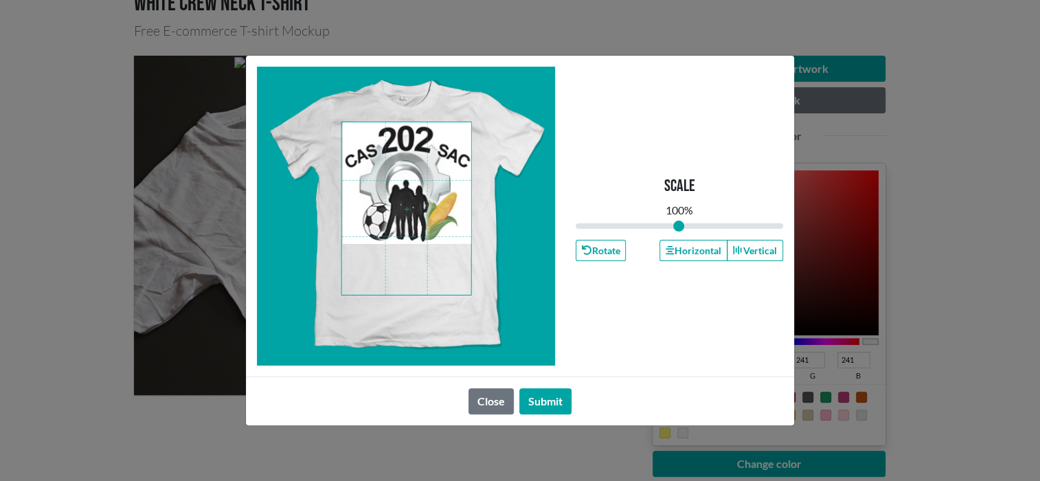
click at [381, 171] on span at bounding box center [406, 208] width 129 height 172
click at [553, 408] on button "Submit" at bounding box center [546, 401] width 52 height 26
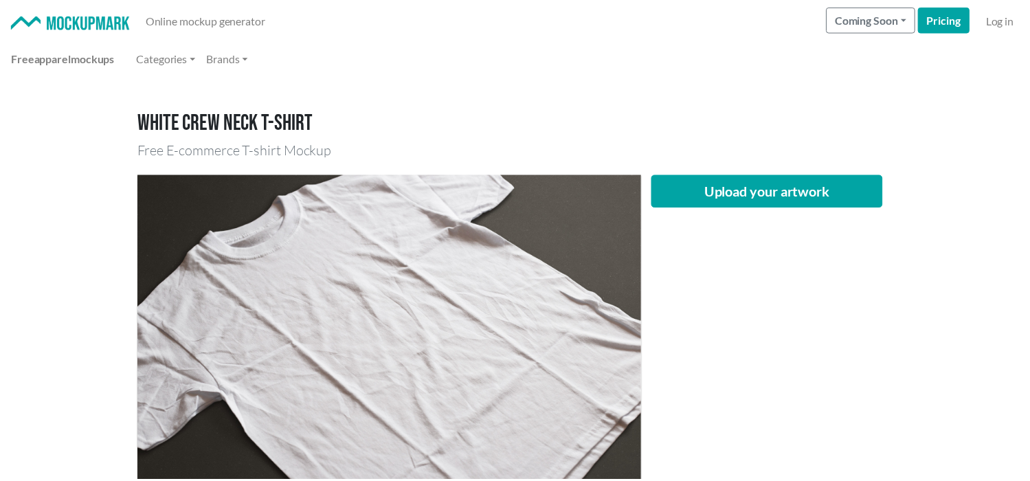
scroll to position [120, 0]
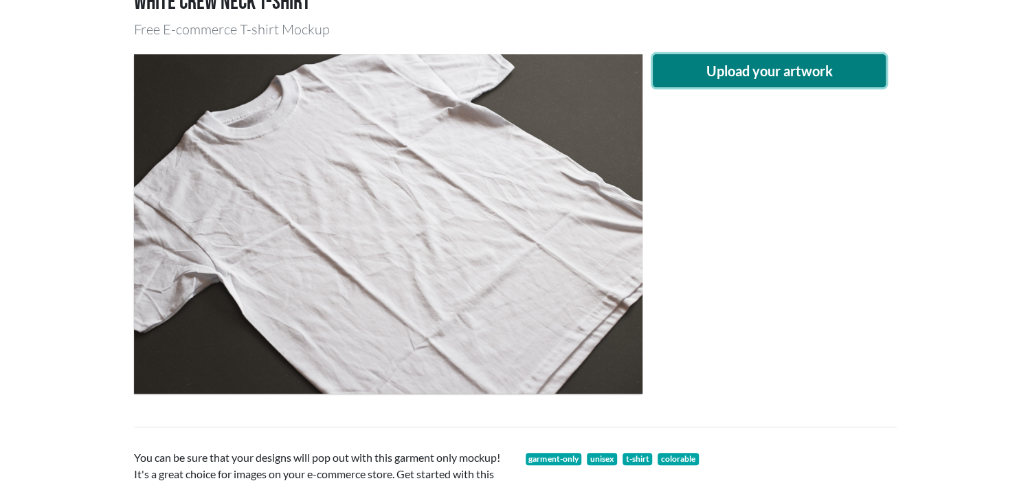
click at [837, 78] on button "Upload your artwork" at bounding box center [770, 70] width 234 height 33
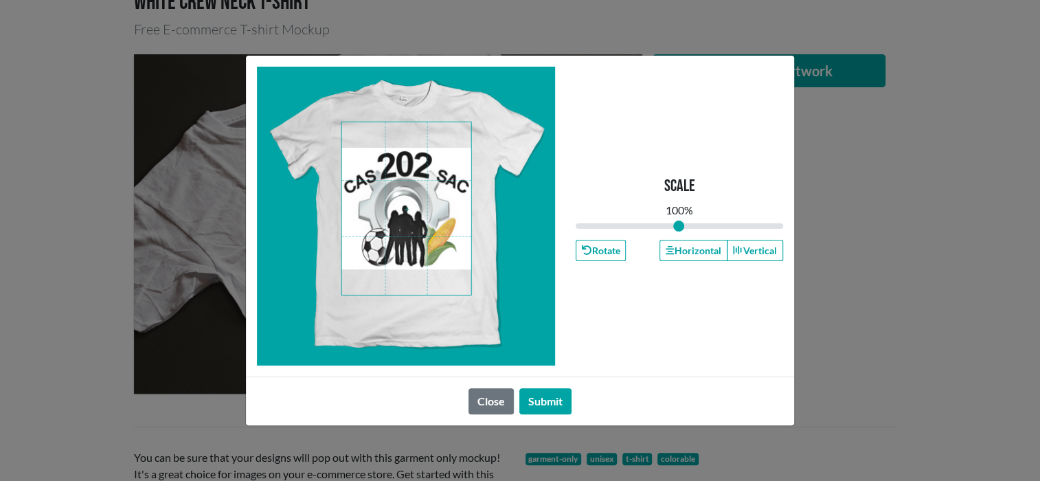
click at [544, 385] on div "Close Submit" at bounding box center [520, 401] width 548 height 49
click at [550, 402] on button "Submit" at bounding box center [546, 401] width 52 height 26
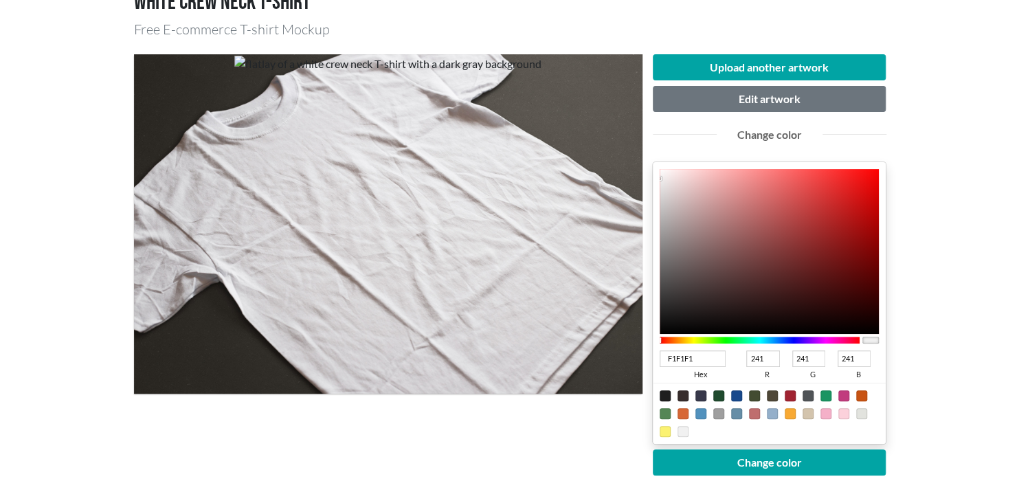
type input "0F0E0E"
type input "15"
type input "14"
click at [673, 324] on div at bounding box center [770, 251] width 220 height 165
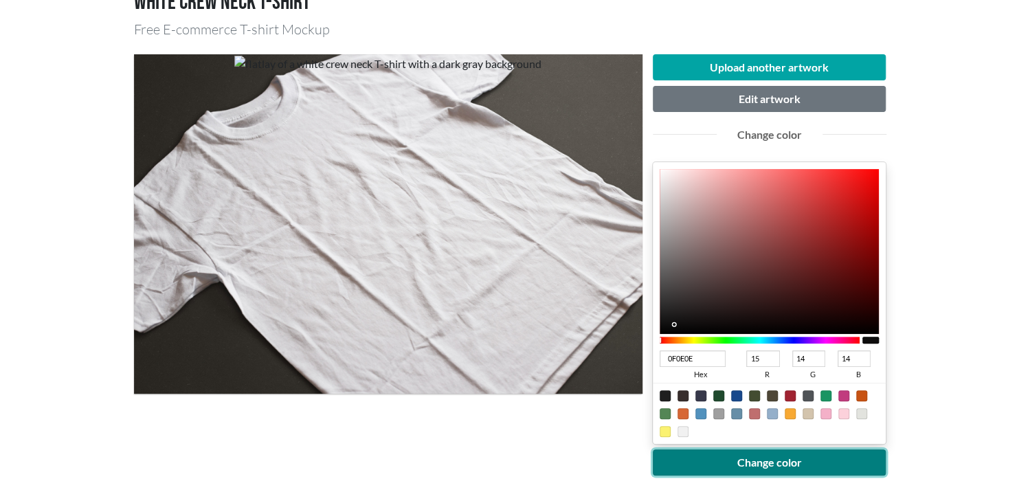
click at [775, 460] on button "Change color" at bounding box center [770, 462] width 234 height 26
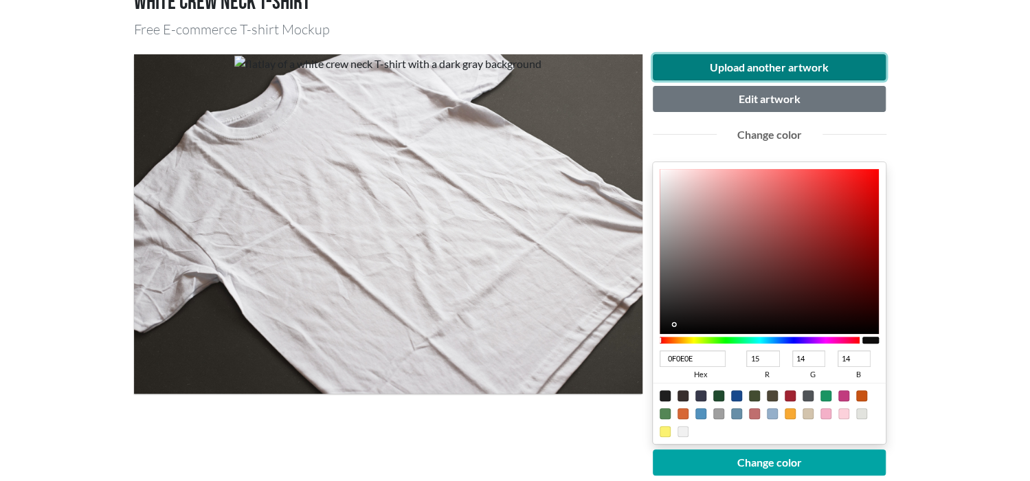
click at [738, 63] on button "Upload another artwork" at bounding box center [770, 67] width 234 height 26
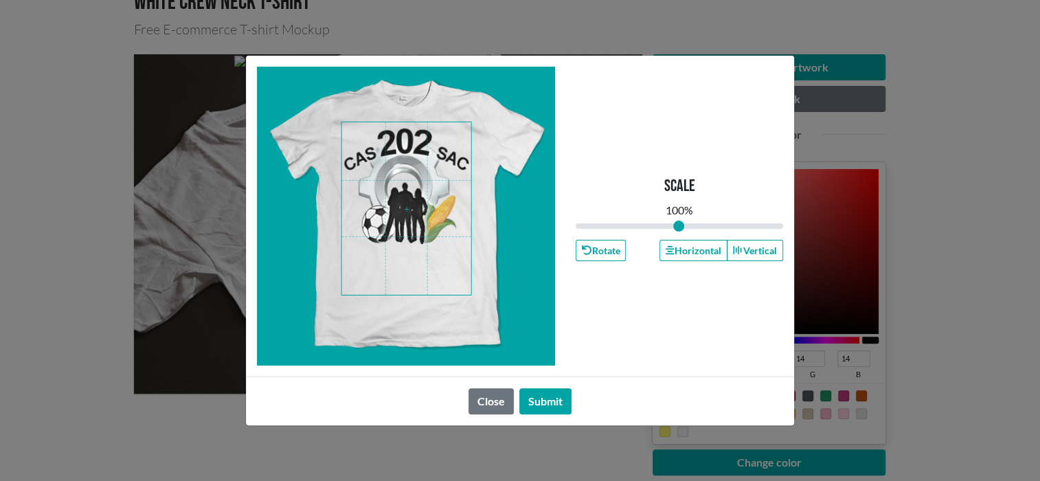
click at [424, 172] on span at bounding box center [406, 208] width 129 height 172
click at [545, 404] on button "Submit" at bounding box center [546, 401] width 52 height 26
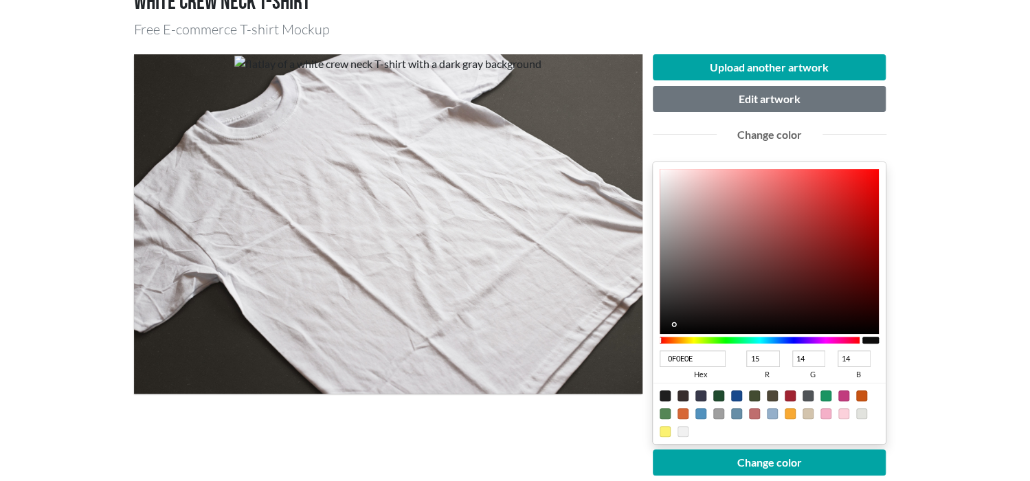
type input "ECE5E5"
type input "236"
type input "229"
click at [666, 181] on div at bounding box center [770, 251] width 220 height 165
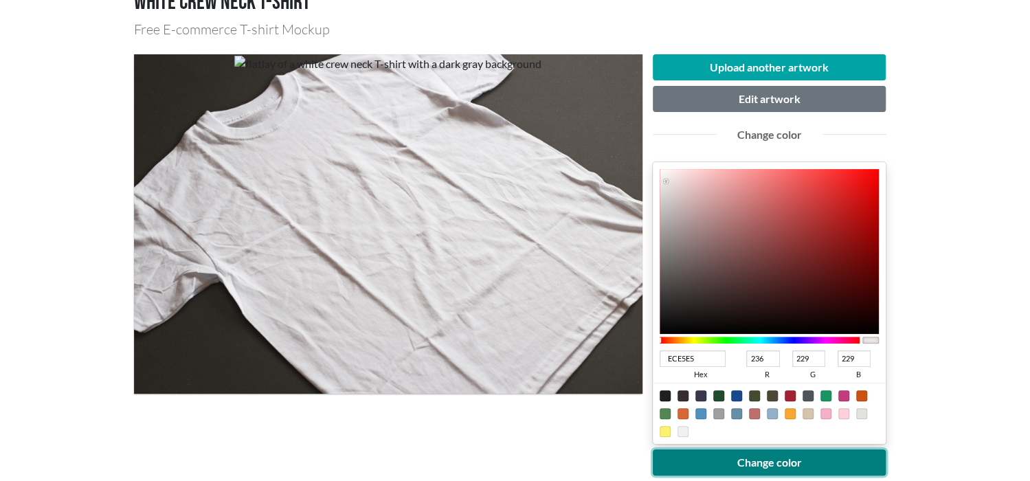
click at [779, 468] on button "Change color" at bounding box center [770, 462] width 234 height 26
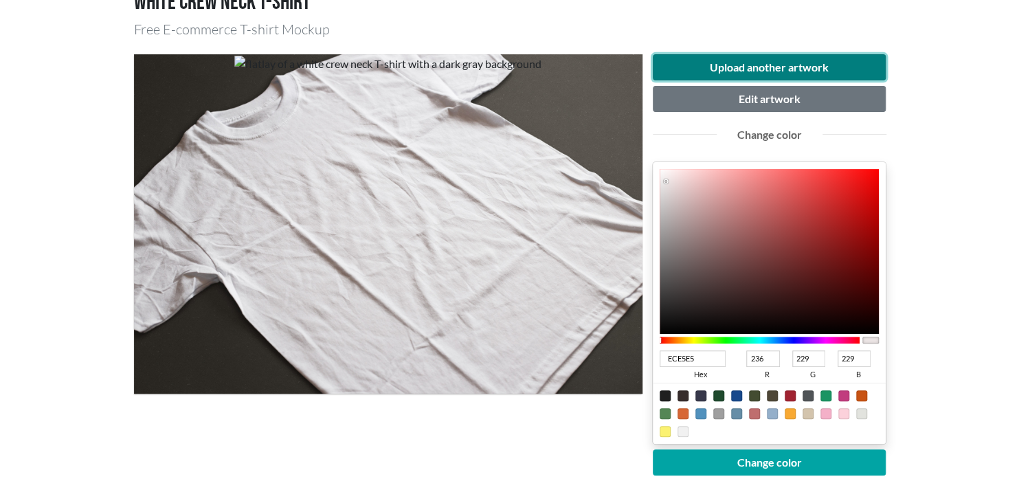
click at [725, 65] on button "Upload another artwork" at bounding box center [770, 67] width 234 height 26
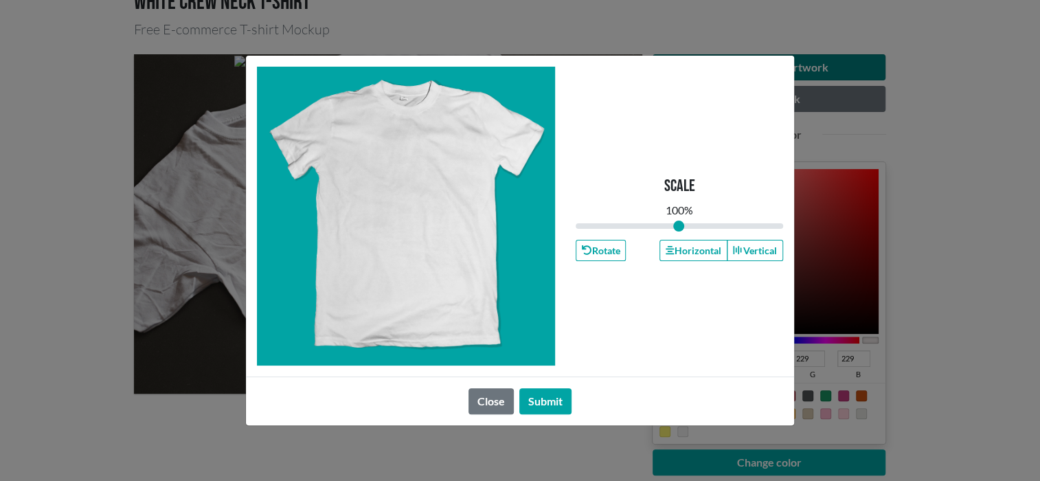
type input "1"
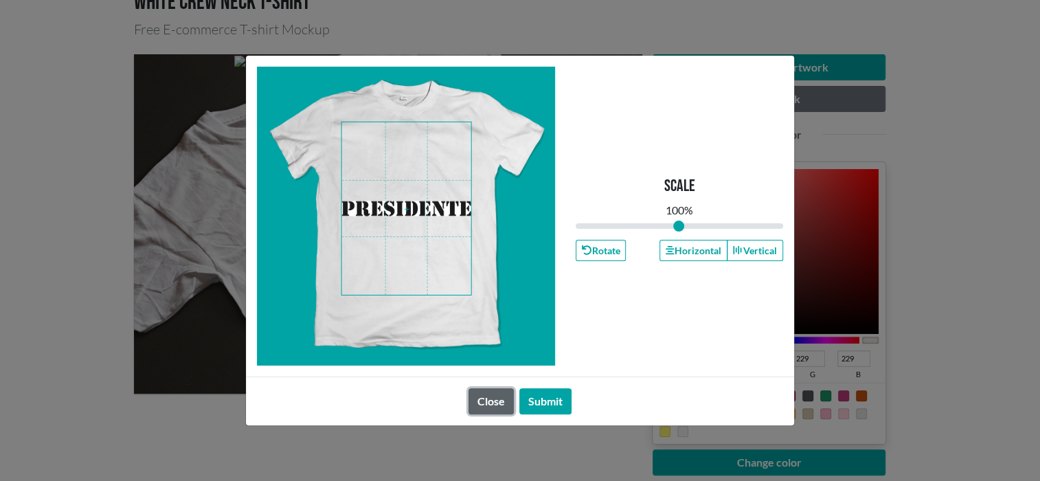
click at [486, 395] on button "Close" at bounding box center [491, 401] width 45 height 26
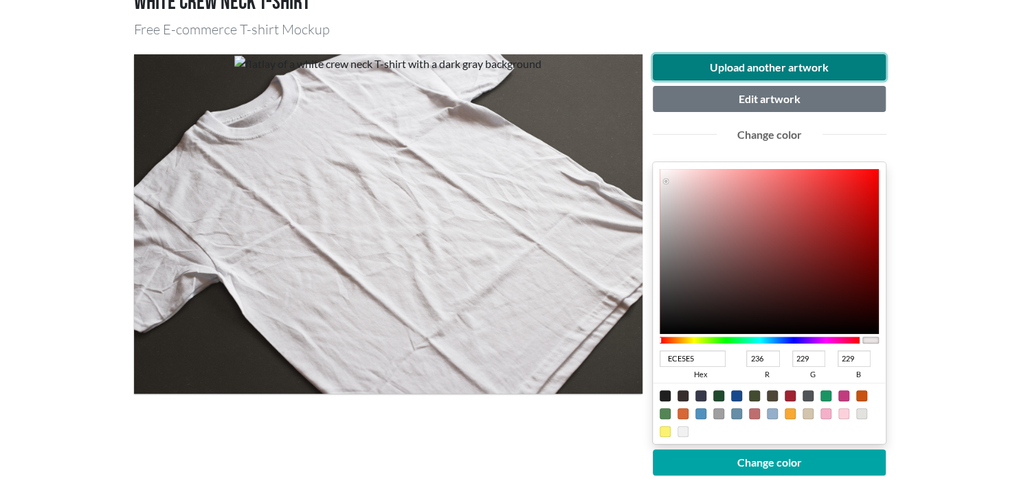
click at [745, 66] on button "Upload another artwork" at bounding box center [770, 67] width 234 height 26
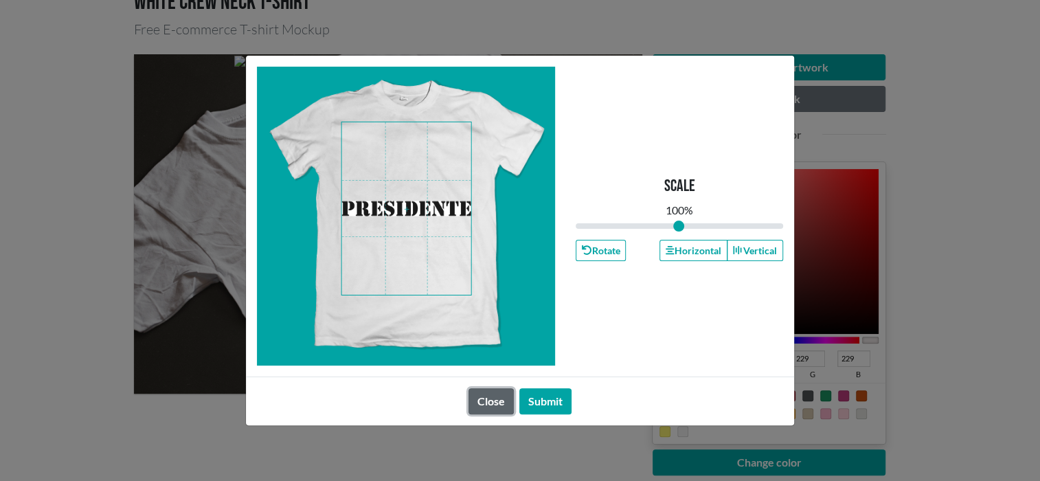
click at [484, 408] on button "Close" at bounding box center [491, 401] width 45 height 26
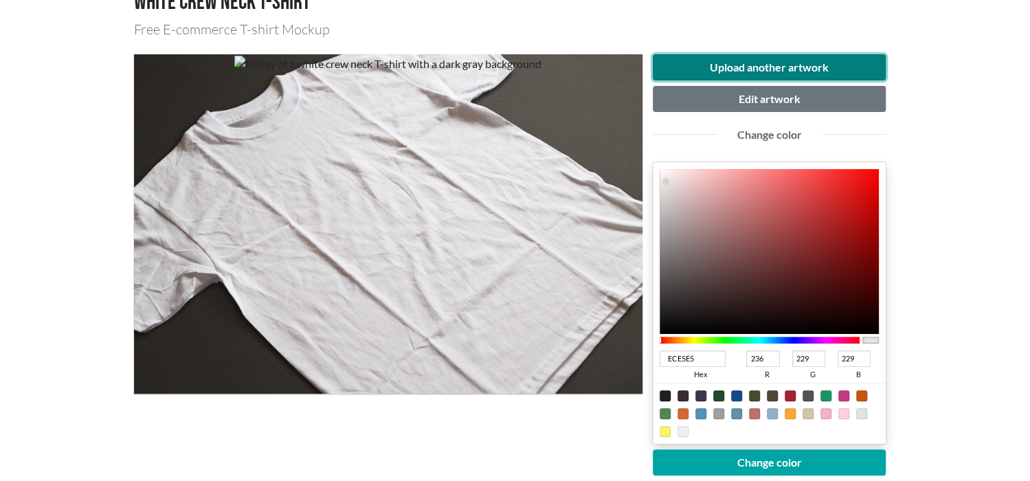
click at [780, 65] on button "Upload another artwork" at bounding box center [770, 67] width 234 height 26
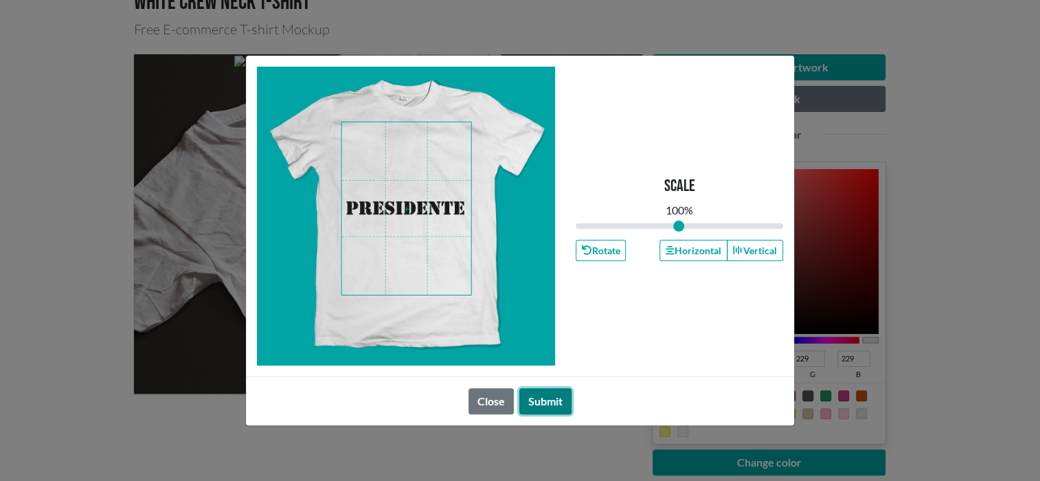
click at [550, 399] on button "Submit" at bounding box center [546, 401] width 52 height 26
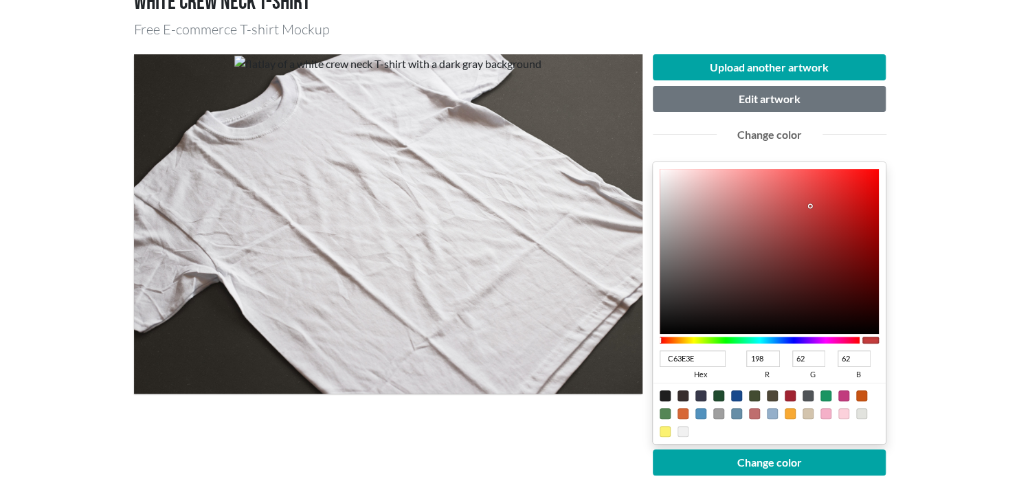
type input "C63E3E"
type input "198"
type input "62"
click at [810, 205] on div at bounding box center [770, 251] width 220 height 165
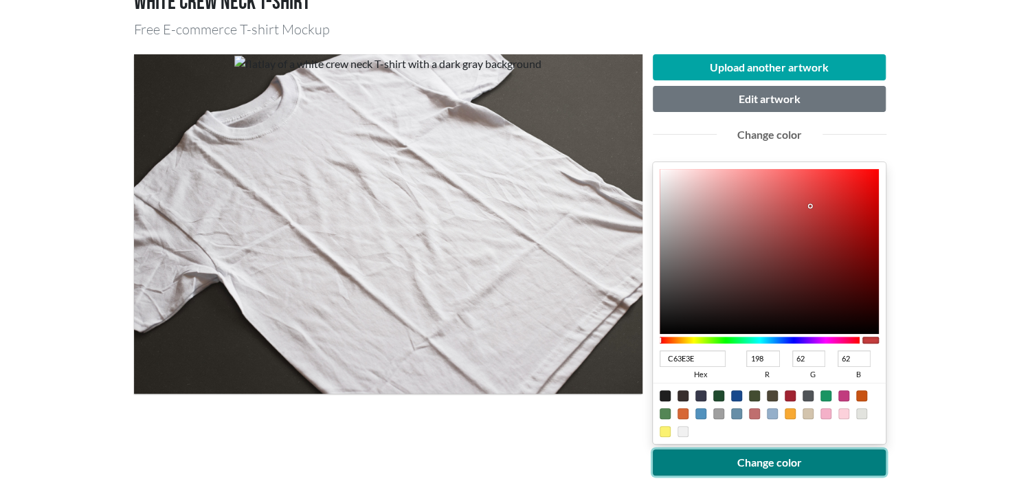
click at [812, 463] on button "Change color" at bounding box center [770, 462] width 234 height 26
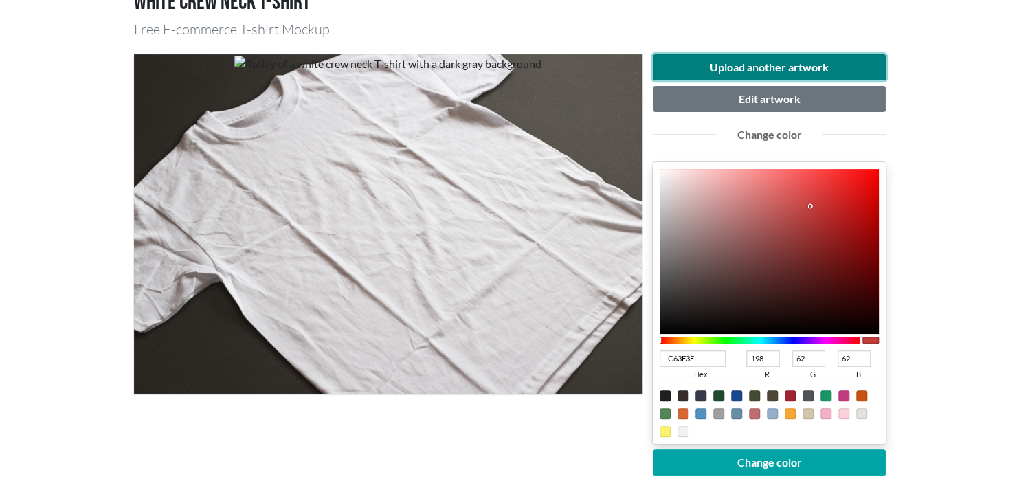
click at [792, 60] on button "Upload another artwork" at bounding box center [770, 67] width 234 height 26
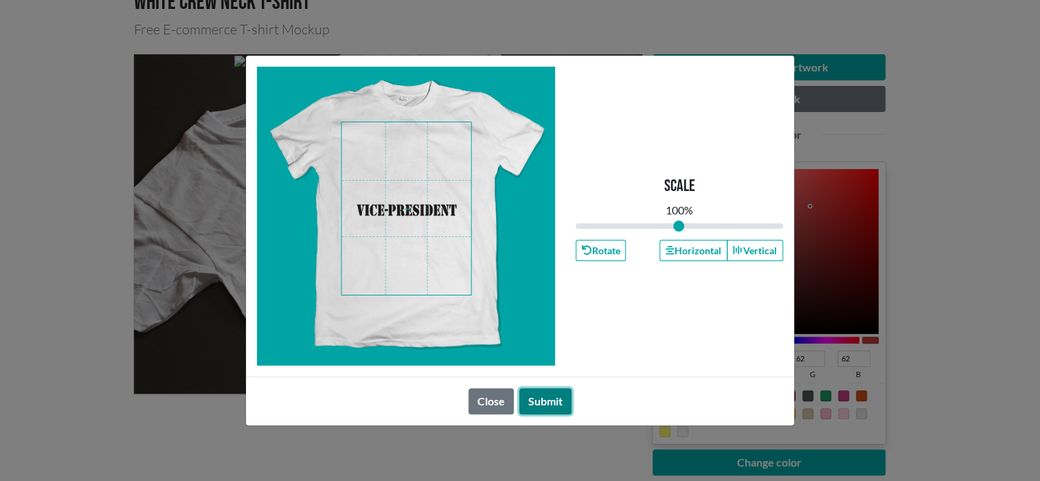
click at [554, 397] on button "Submit" at bounding box center [546, 401] width 52 height 26
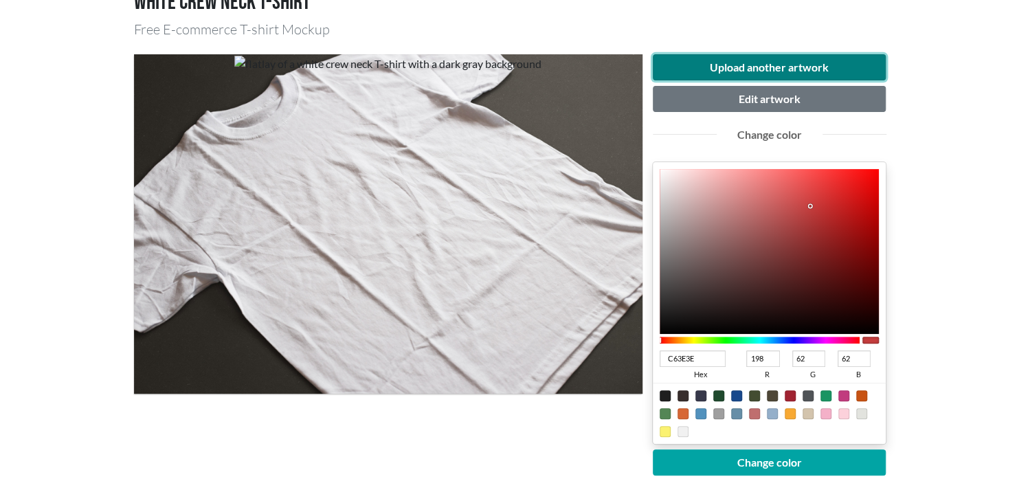
click at [764, 64] on button "Upload another artwork" at bounding box center [770, 67] width 234 height 26
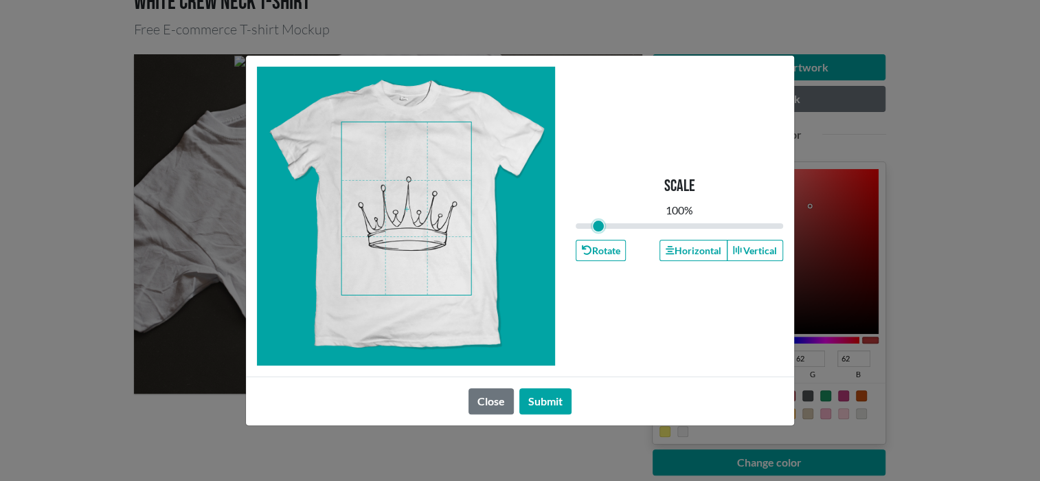
click at [598, 224] on input "range" at bounding box center [680, 226] width 208 height 15
drag, startPoint x: 599, startPoint y: 229, endPoint x: 607, endPoint y: 233, distance: 9.8
click at [607, 233] on input "range" at bounding box center [680, 226] width 208 height 15
click at [401, 150] on span at bounding box center [406, 208] width 129 height 172
drag, startPoint x: 610, startPoint y: 228, endPoint x: 618, endPoint y: 238, distance: 13.6
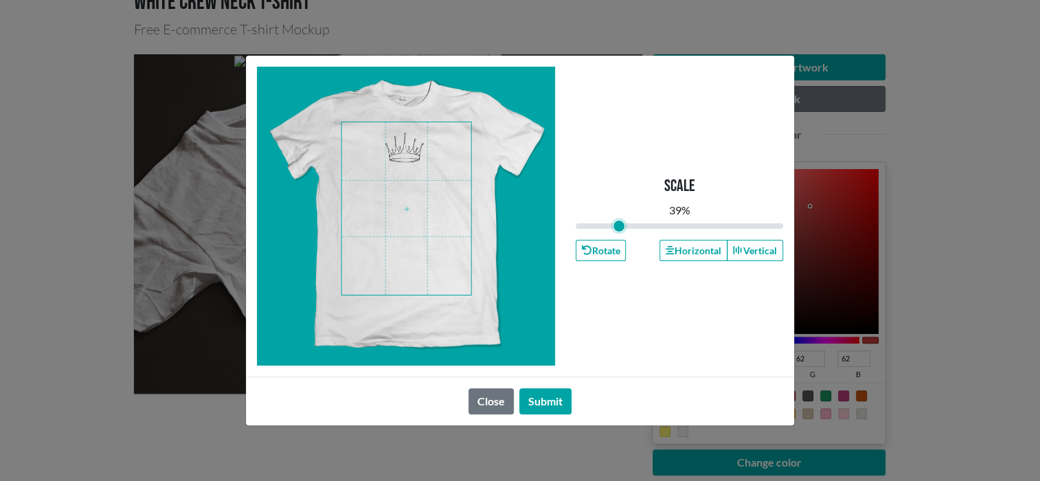
type input "0.39"
click at [618, 234] on input "range" at bounding box center [680, 226] width 208 height 15
click at [549, 397] on button "Submit" at bounding box center [546, 401] width 52 height 26
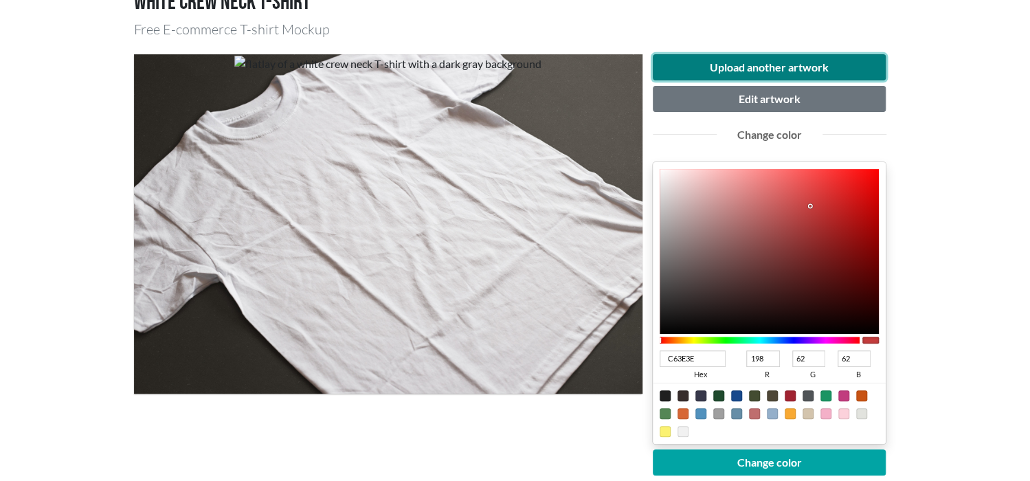
click at [693, 67] on button "Upload another artwork" at bounding box center [770, 67] width 234 height 26
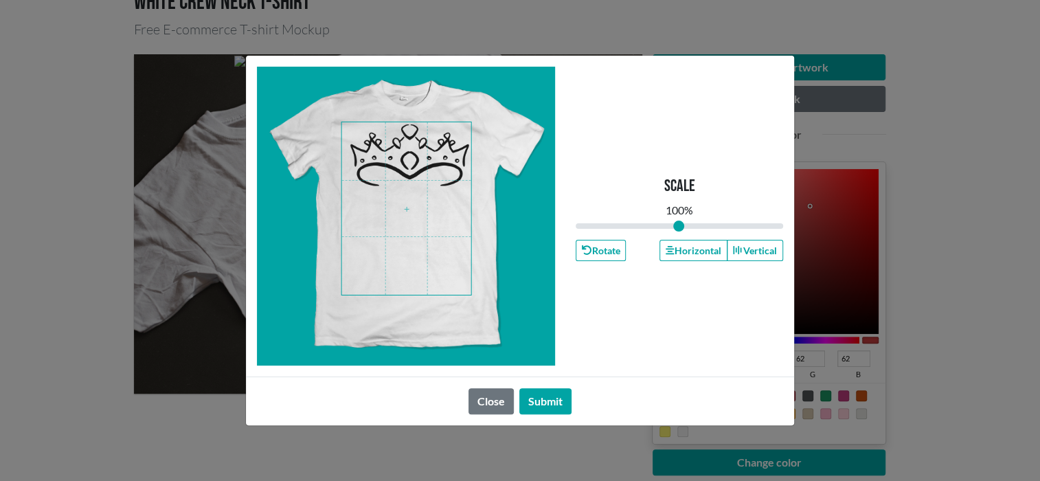
click at [419, 157] on span at bounding box center [406, 208] width 129 height 172
type input "0.66"
click at [645, 227] on input "range" at bounding box center [680, 226] width 208 height 15
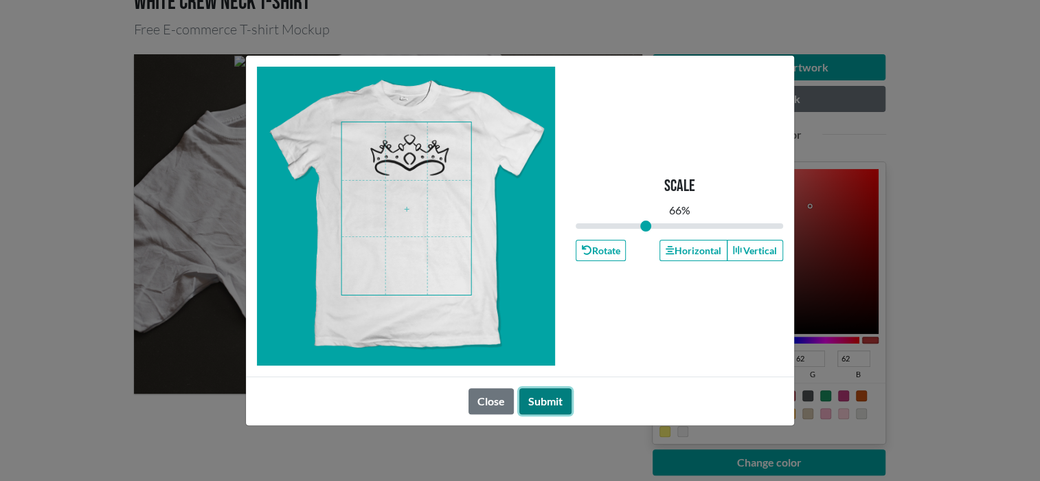
click at [546, 403] on button "Submit" at bounding box center [546, 401] width 52 height 26
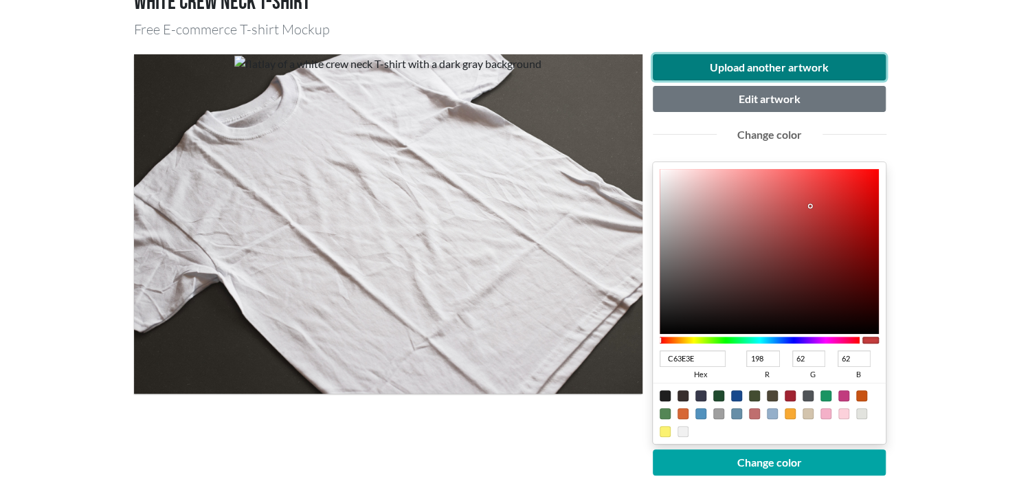
click at [766, 67] on button "Upload another artwork" at bounding box center [770, 67] width 234 height 26
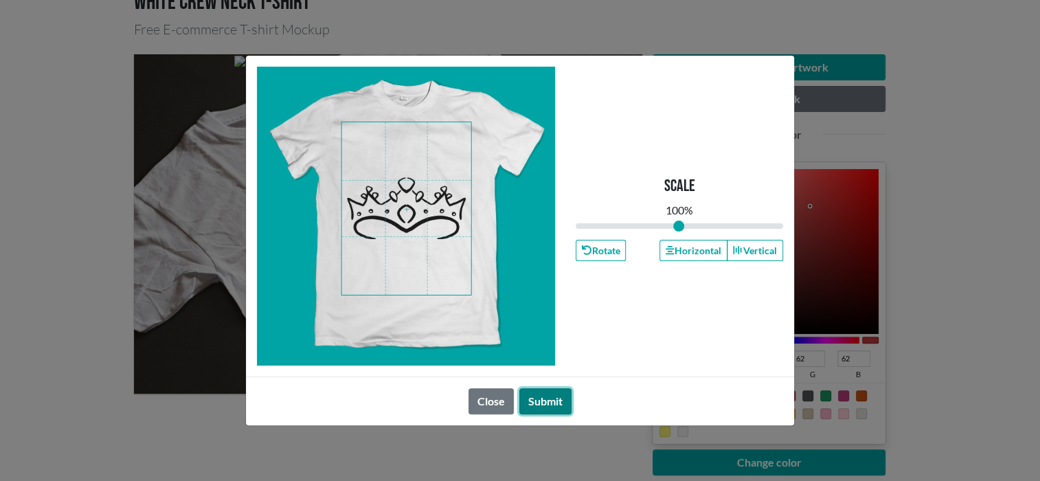
click at [538, 397] on button "Submit" at bounding box center [546, 401] width 52 height 26
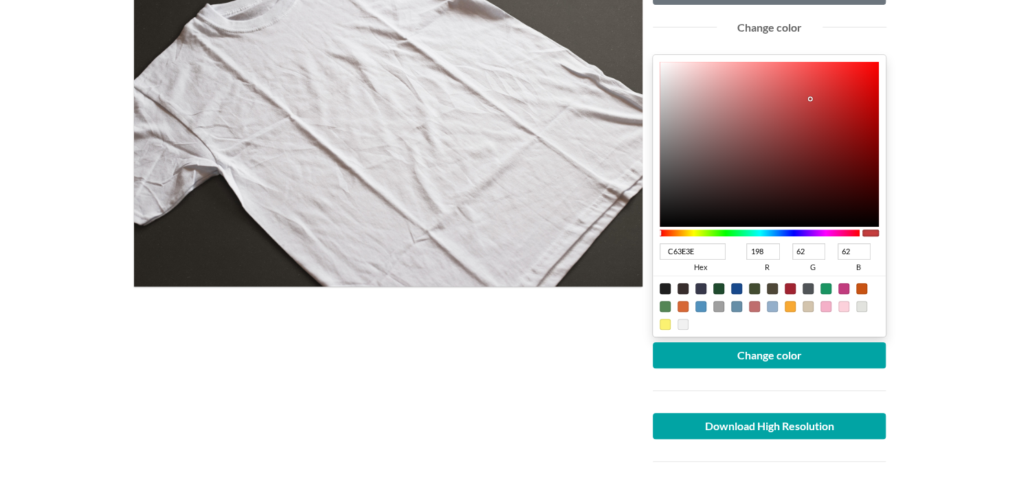
scroll to position [233, 0]
